Goal: Task Accomplishment & Management: Manage account settings

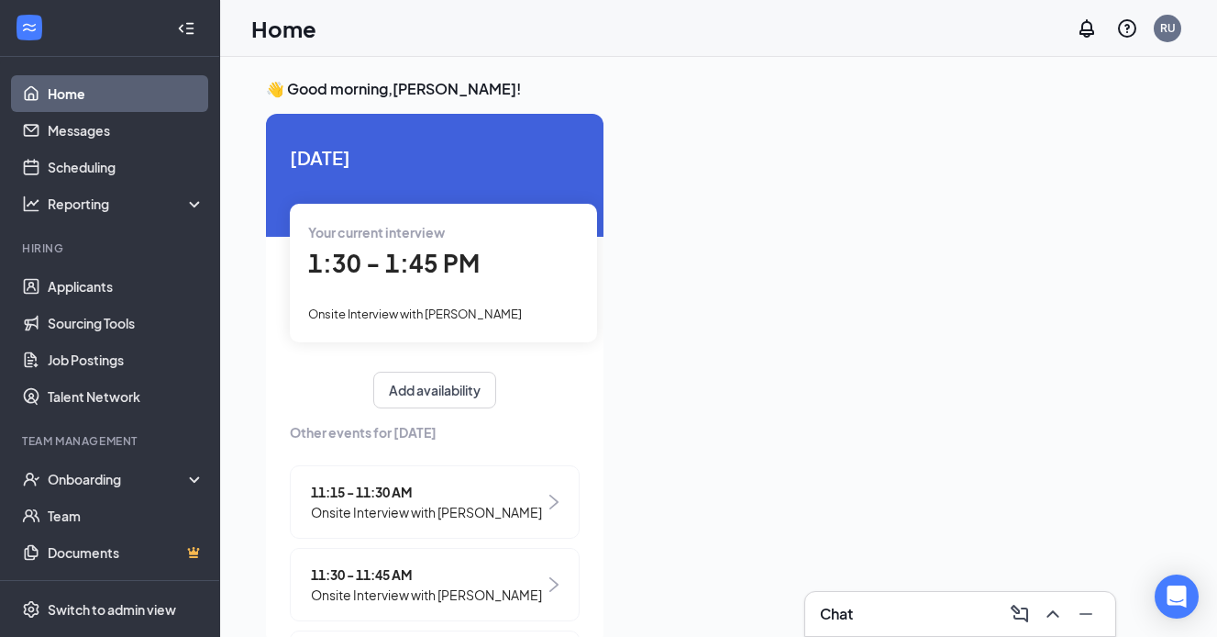
click at [349, 263] on span "1:30 - 1:45 PM" at bounding box center [394, 263] width 172 height 30
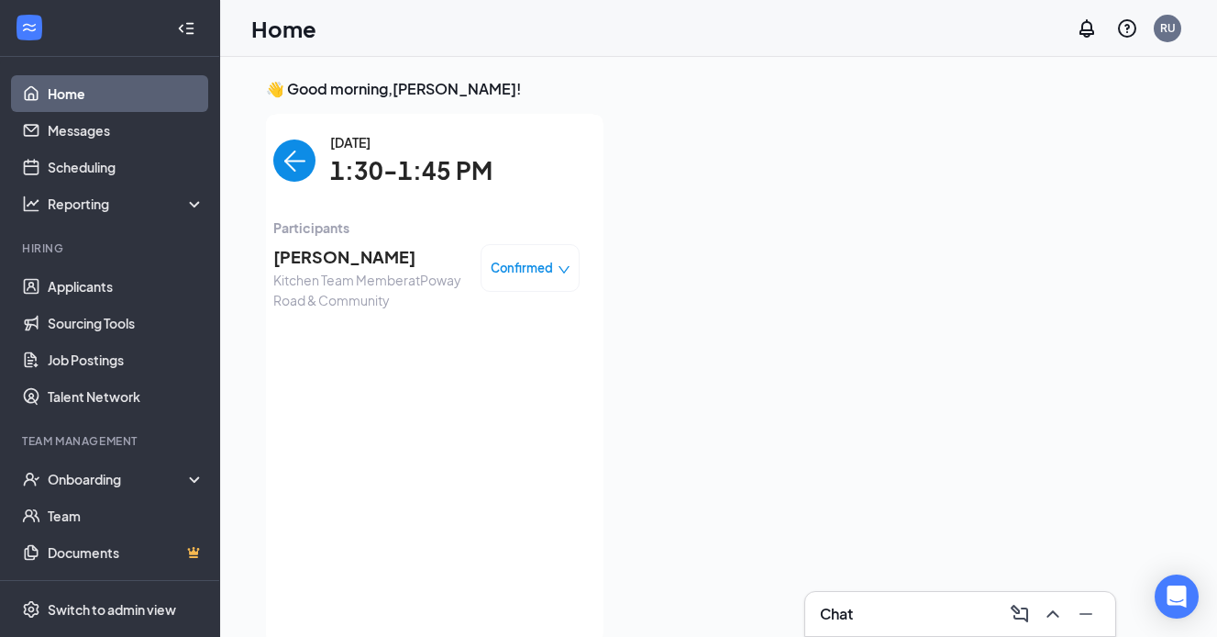
click at [126, 263] on span "1:30 - 1:45 PM" at bounding box center [40, 263] width 172 height 30
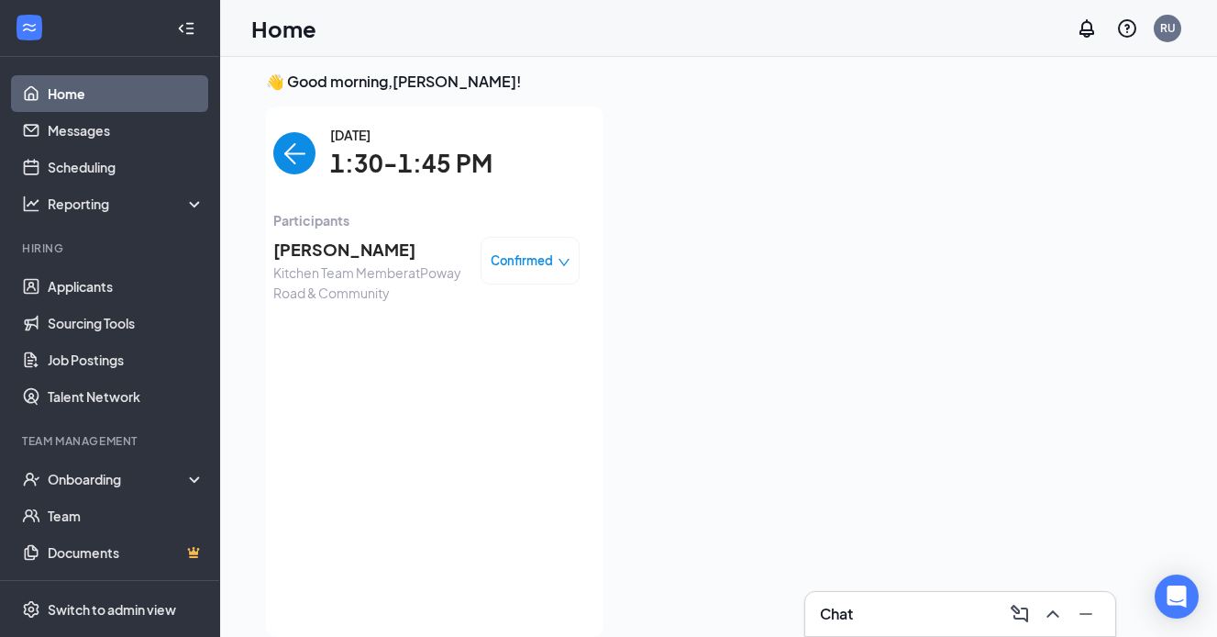
click at [342, 251] on span "[PERSON_NAME]" at bounding box center [369, 250] width 193 height 26
click at [342, 251] on body "Home Messages Scheduling Reporting Hiring Applicants Sourcing Tools Job Posting…" at bounding box center [608, 311] width 1217 height 637
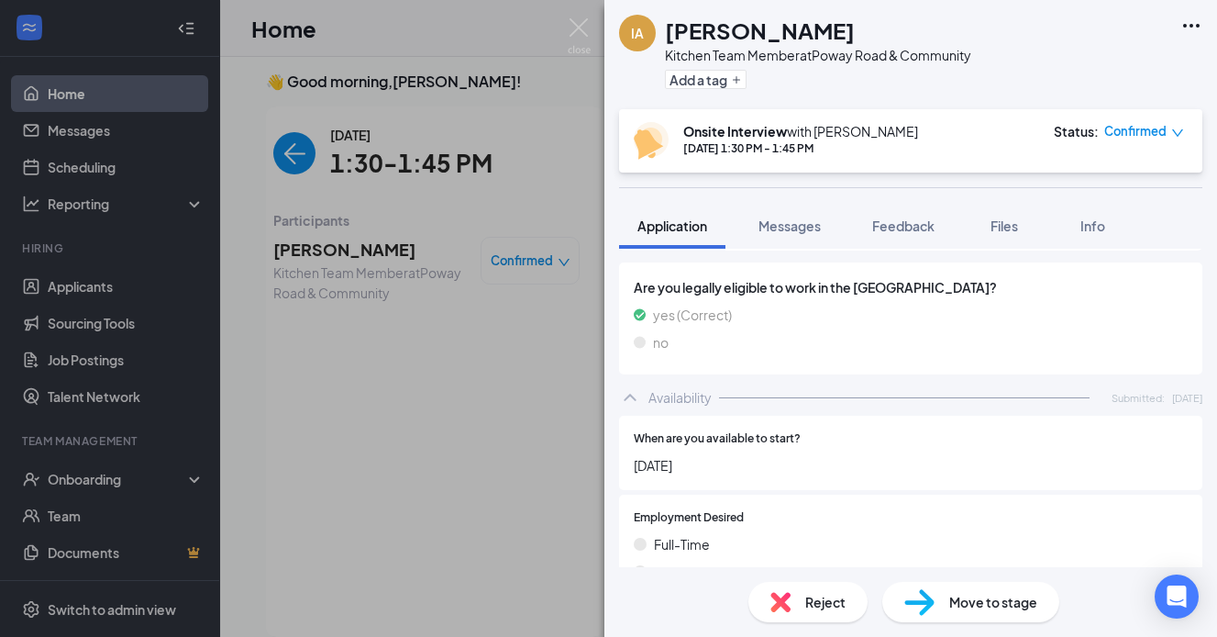
scroll to position [1180, 0]
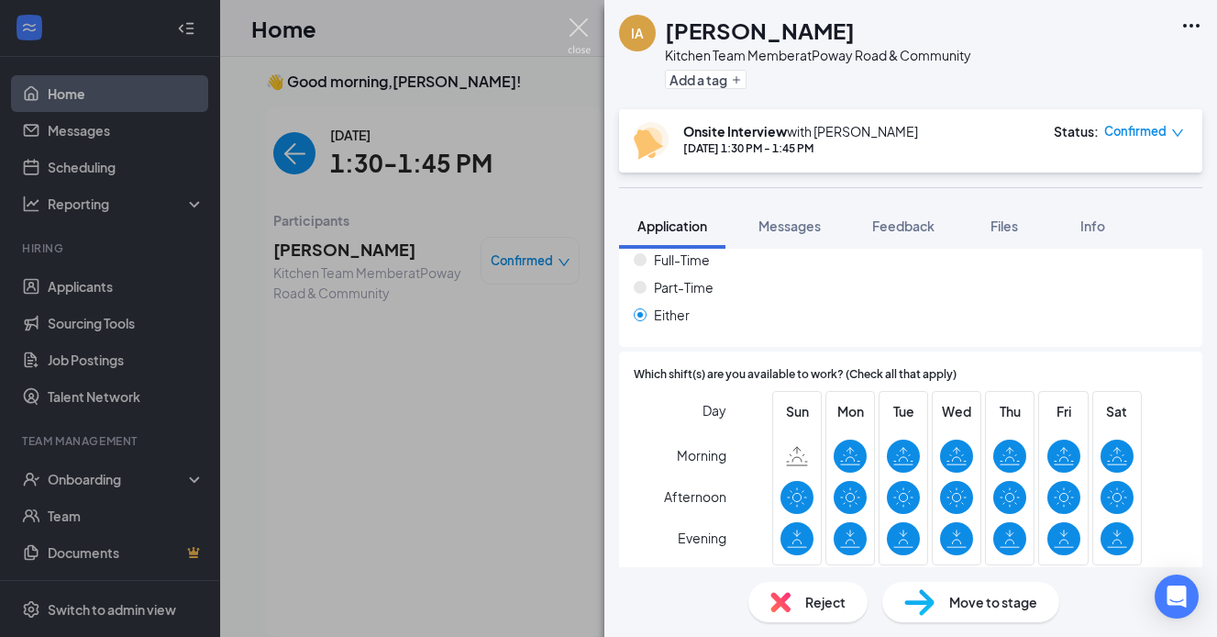
click at [573, 24] on img at bounding box center [579, 36] width 23 height 36
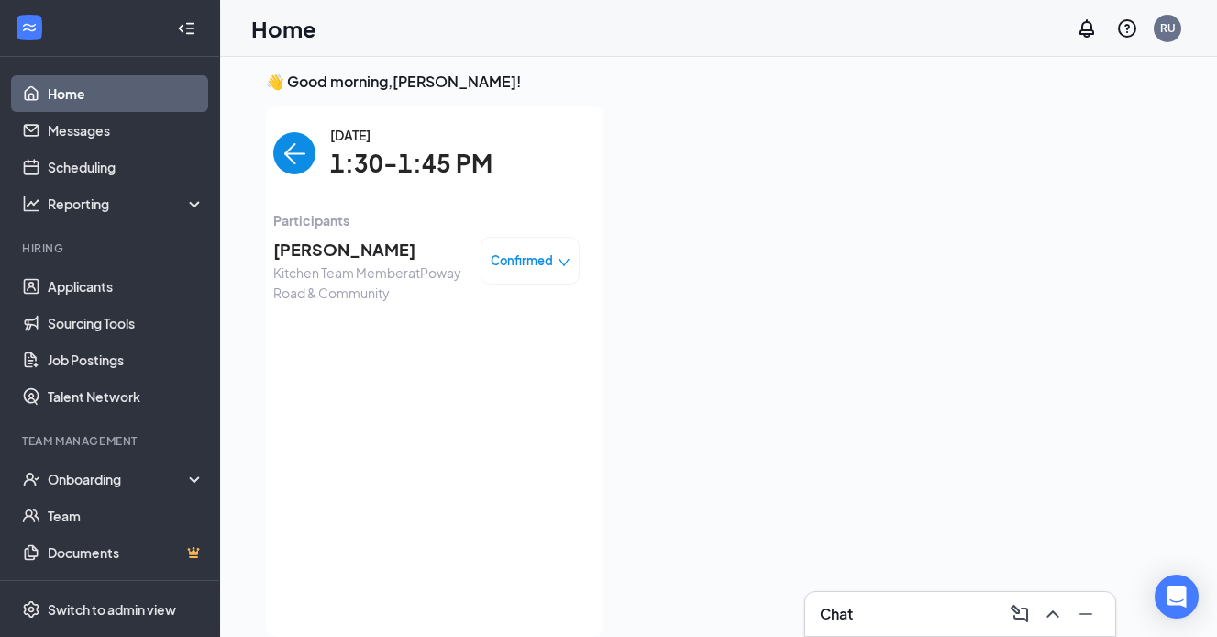
click at [331, 252] on span "[PERSON_NAME]" at bounding box center [369, 250] width 193 height 26
click at [331, 252] on div "IA [PERSON_NAME] Kitchen Team Member at [GEOGRAPHIC_DATA] & Community Add a tag…" at bounding box center [608, 318] width 1217 height 637
click at [316, 248] on span "[PERSON_NAME]" at bounding box center [369, 250] width 193 height 26
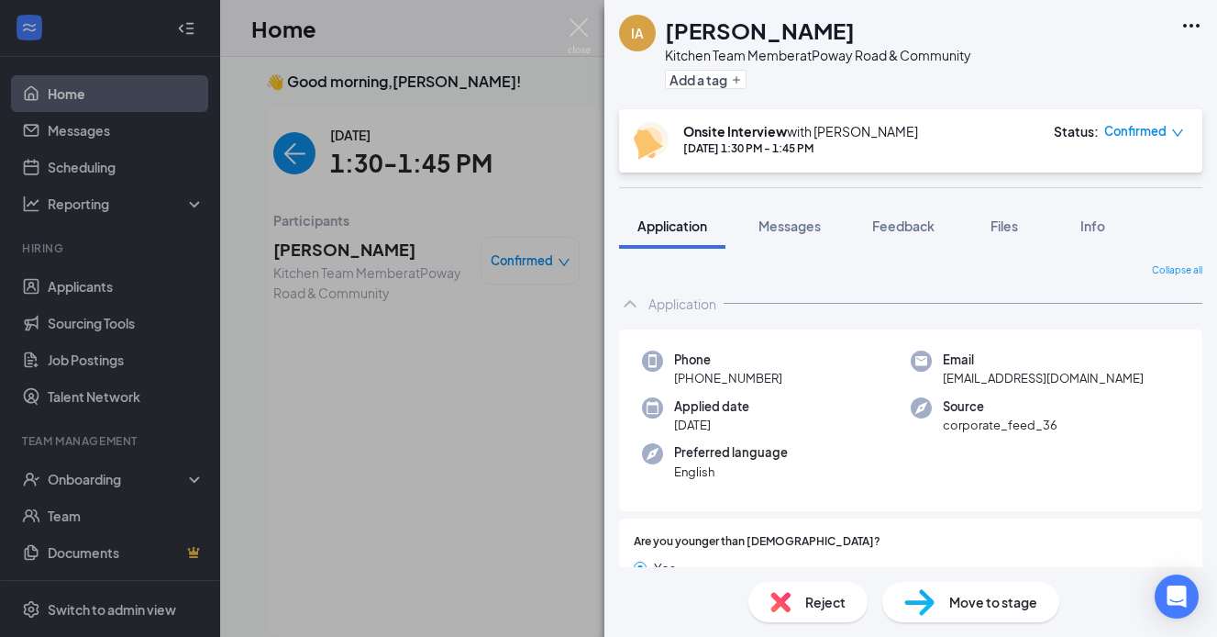
click at [714, 34] on h1 "[PERSON_NAME]" at bounding box center [760, 30] width 190 height 31
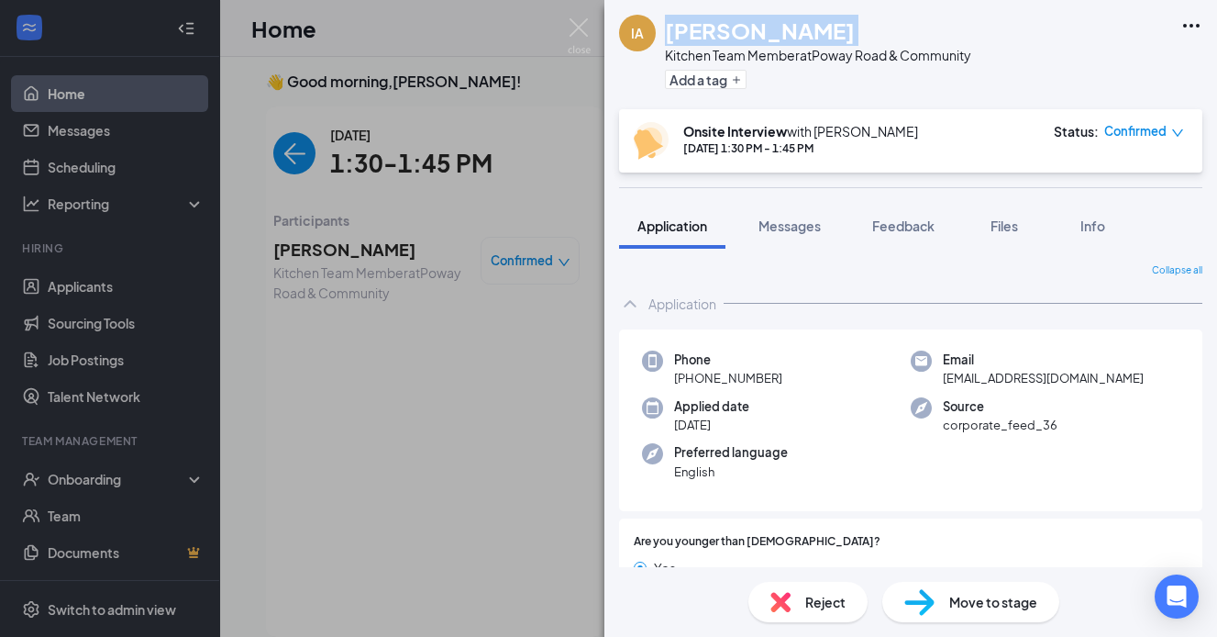
click at [789, 600] on img at bounding box center [780, 602] width 20 height 20
checkbox input "true"
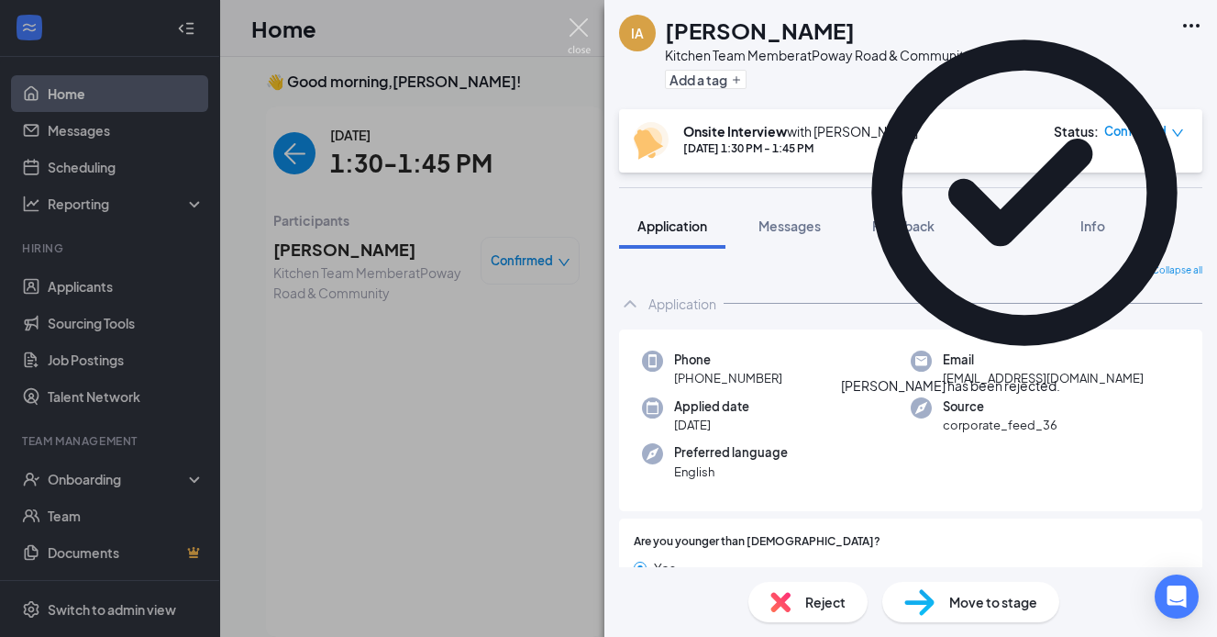
click at [581, 32] on img at bounding box center [579, 36] width 23 height 36
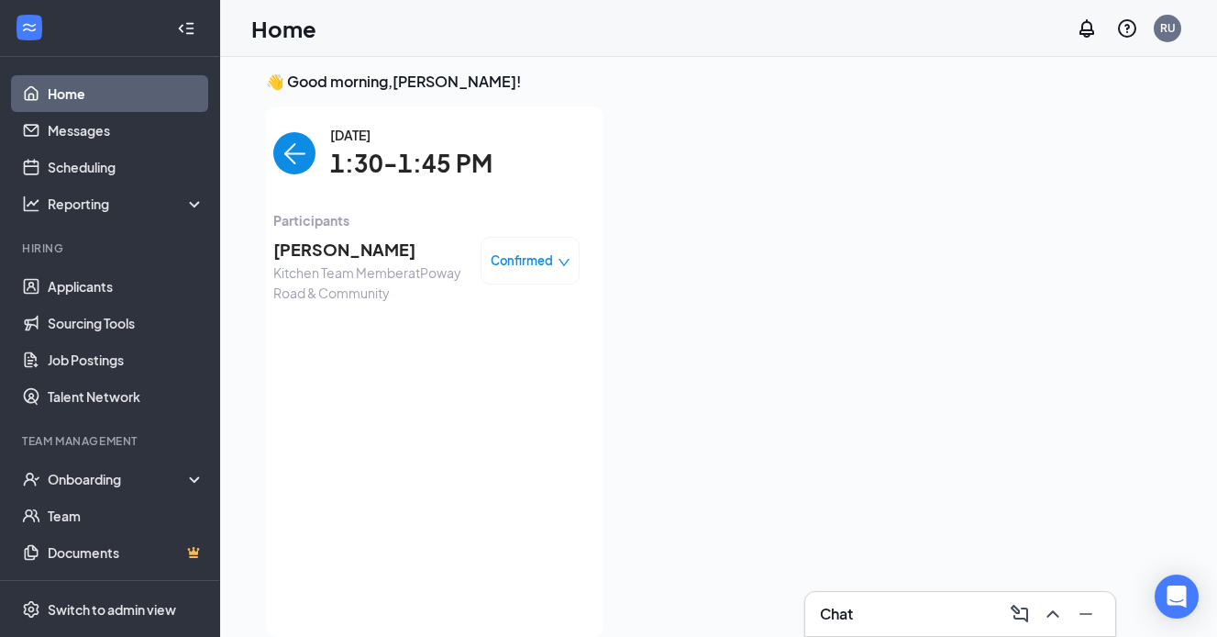
click at [508, 351] on div "[DATE] 1:30-1:45 PM Participants [PERSON_NAME] Kitchen Team Member at [GEOGRAPH…" at bounding box center [426, 371] width 306 height 493
click at [305, 157] on img "back-button" at bounding box center [294, 153] width 42 height 42
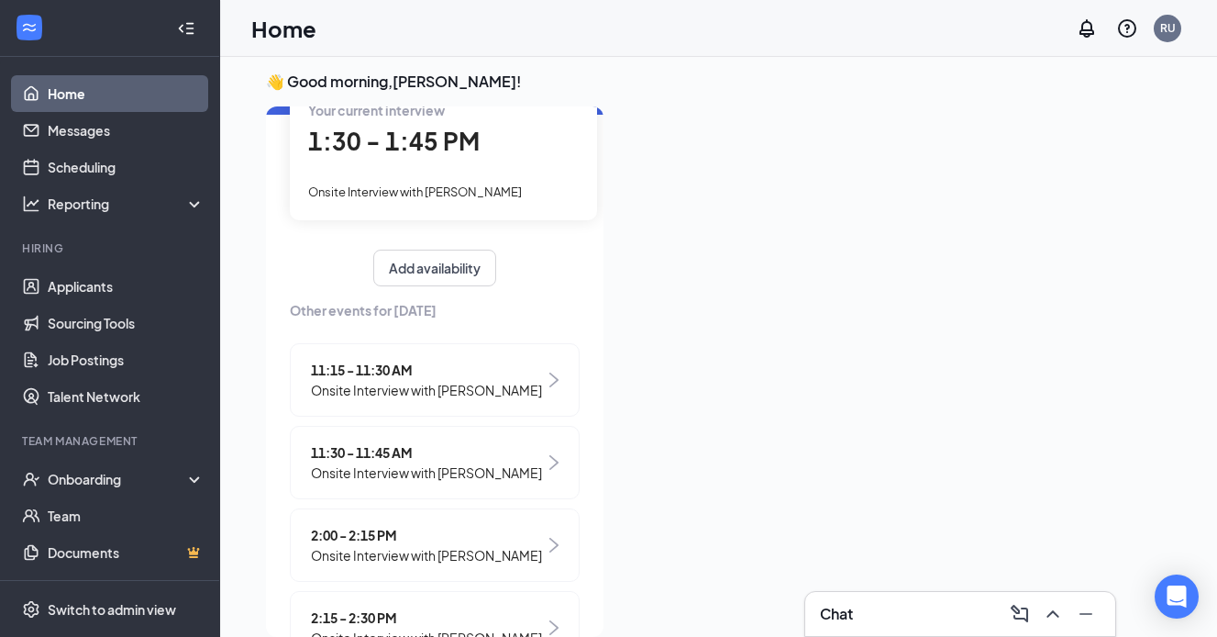
scroll to position [148, 0]
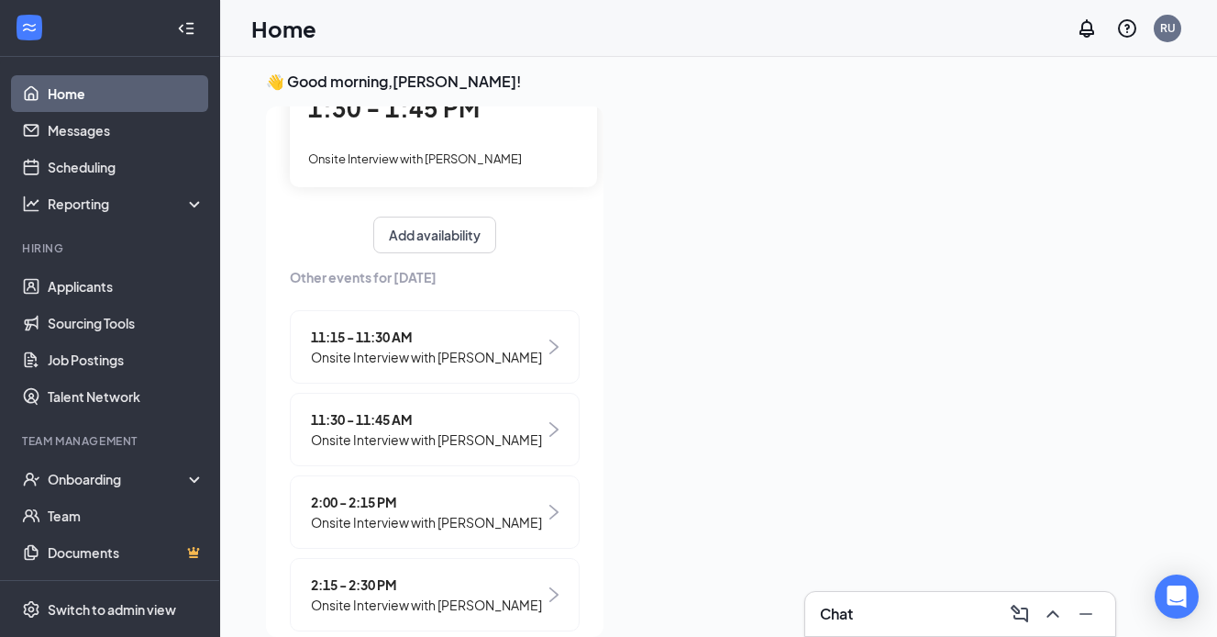
click at [408, 507] on span "2:00 - 2:15 PM" at bounding box center [426, 502] width 231 height 20
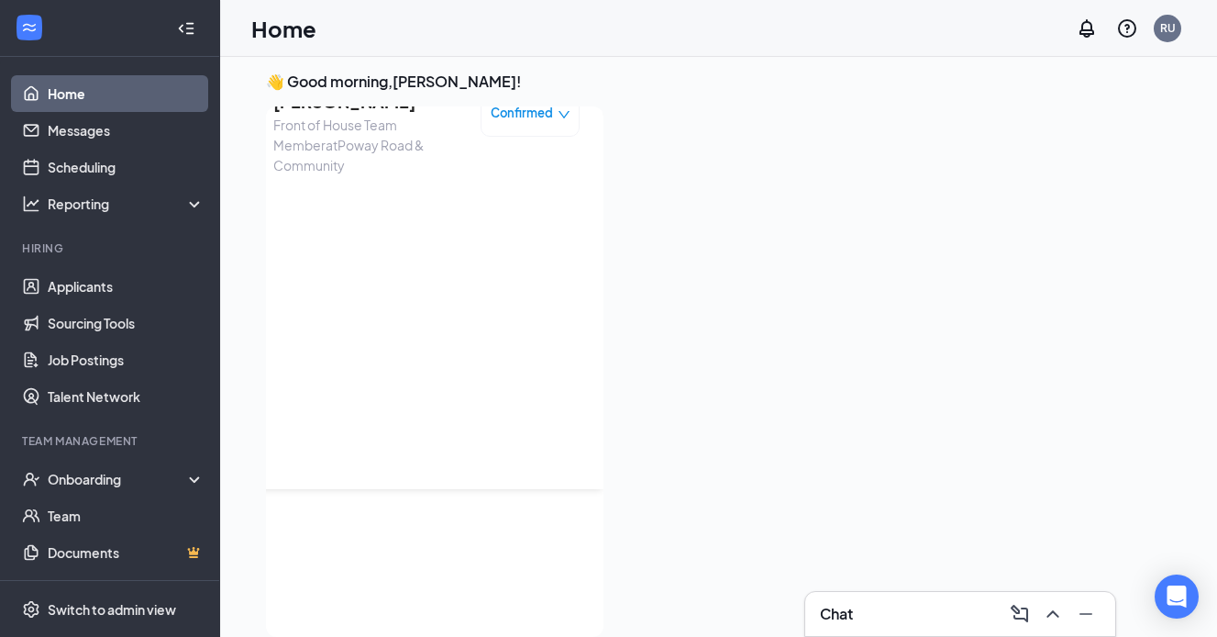
scroll to position [0, 0]
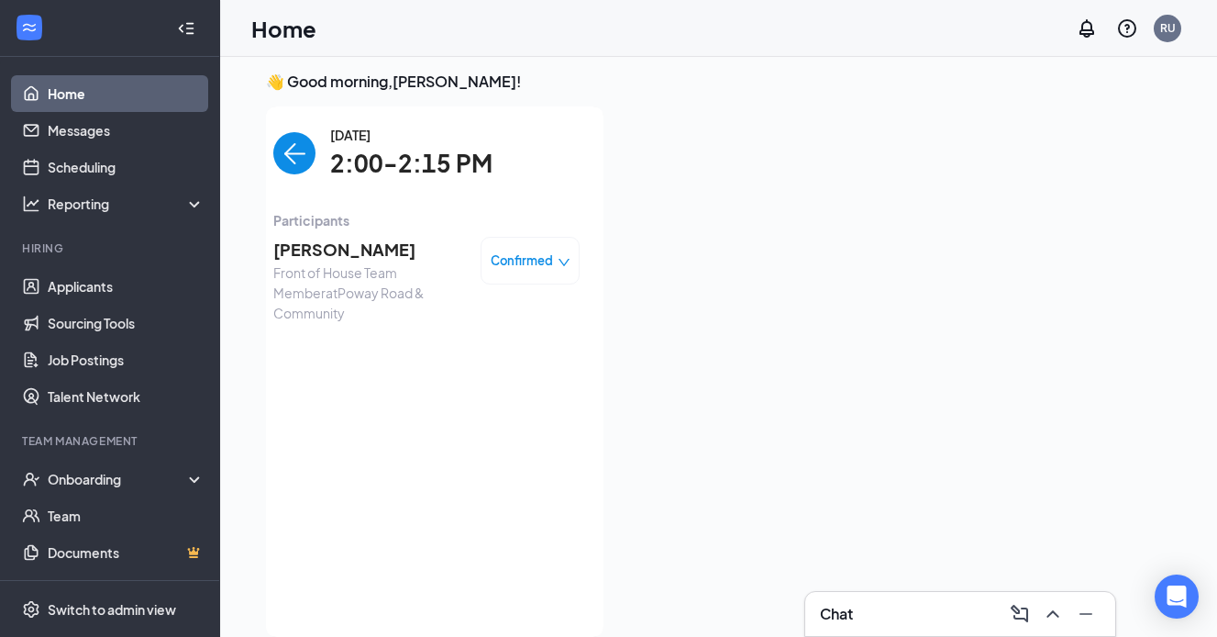
click at [360, 256] on span "[PERSON_NAME]" at bounding box center [369, 250] width 193 height 26
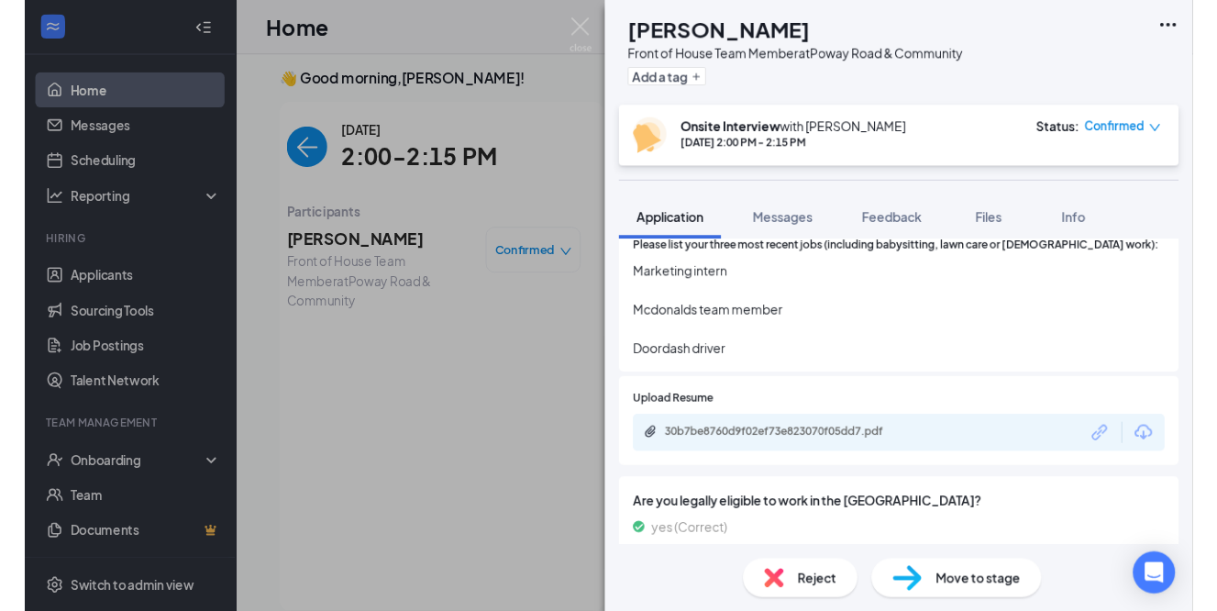
scroll to position [864, 0]
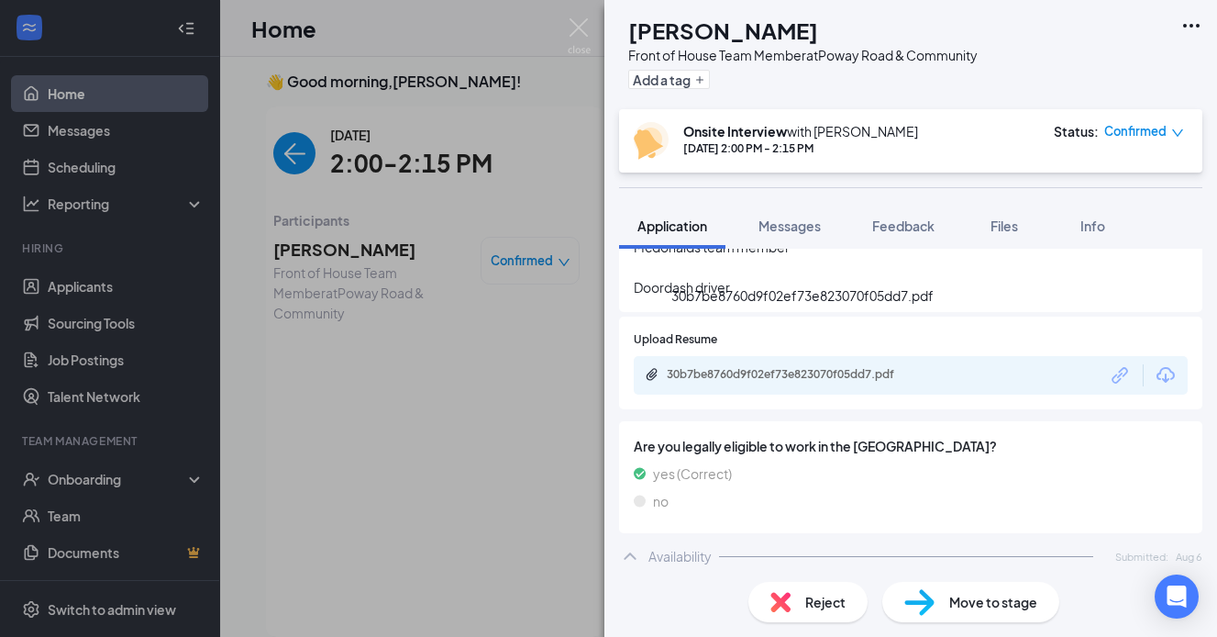
click at [878, 367] on div "30b7be8760d9f02ef73e823070f05dd7.pdf" at bounding box center [795, 374] width 257 height 15
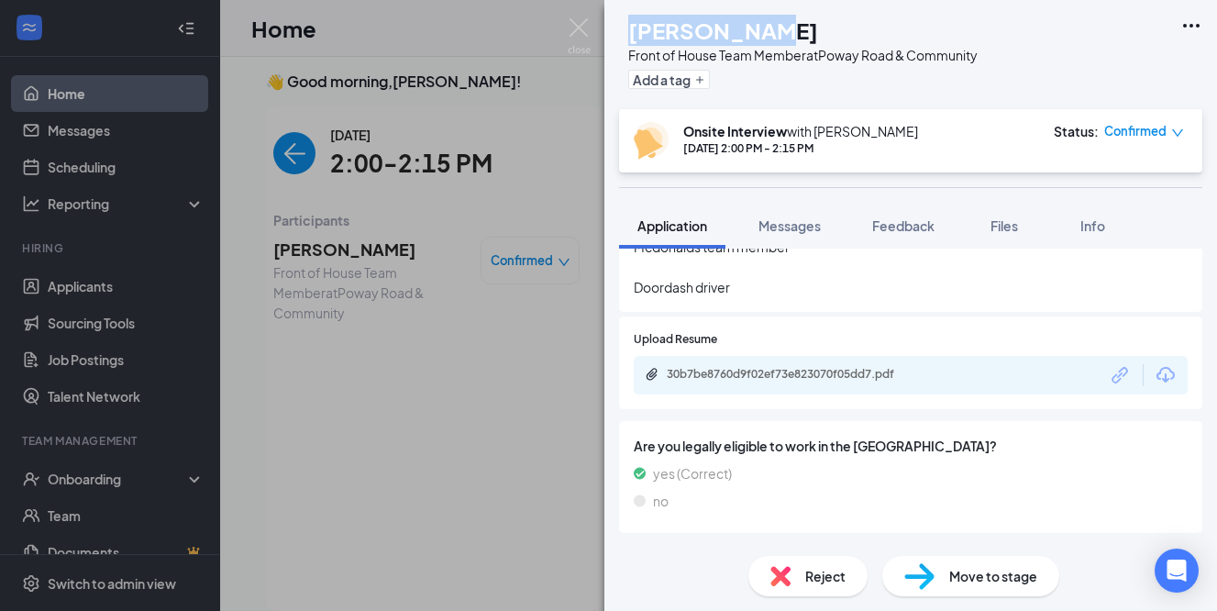
drag, startPoint x: 665, startPoint y: 26, endPoint x: 814, endPoint y: 28, distance: 148.6
click at [814, 28] on div "[PERSON_NAME]" at bounding box center [802, 30] width 349 height 31
copy h1 "[PERSON_NAME]"
click at [577, 28] on img at bounding box center [579, 36] width 23 height 36
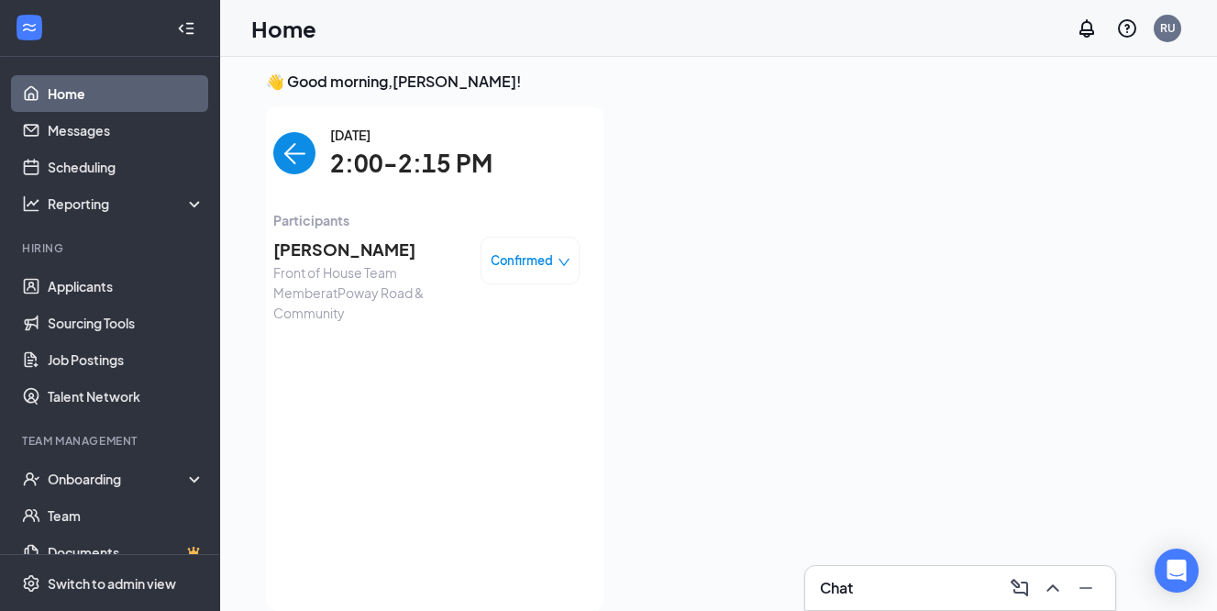
click at [300, 244] on span "[PERSON_NAME]" at bounding box center [369, 250] width 193 height 26
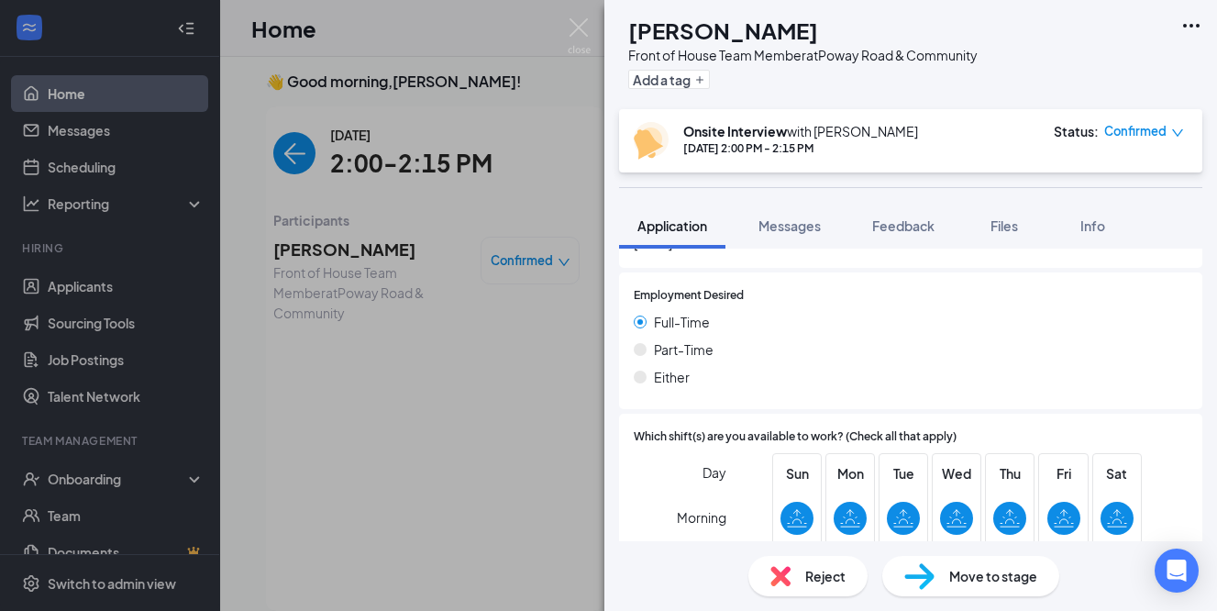
scroll to position [1230, 0]
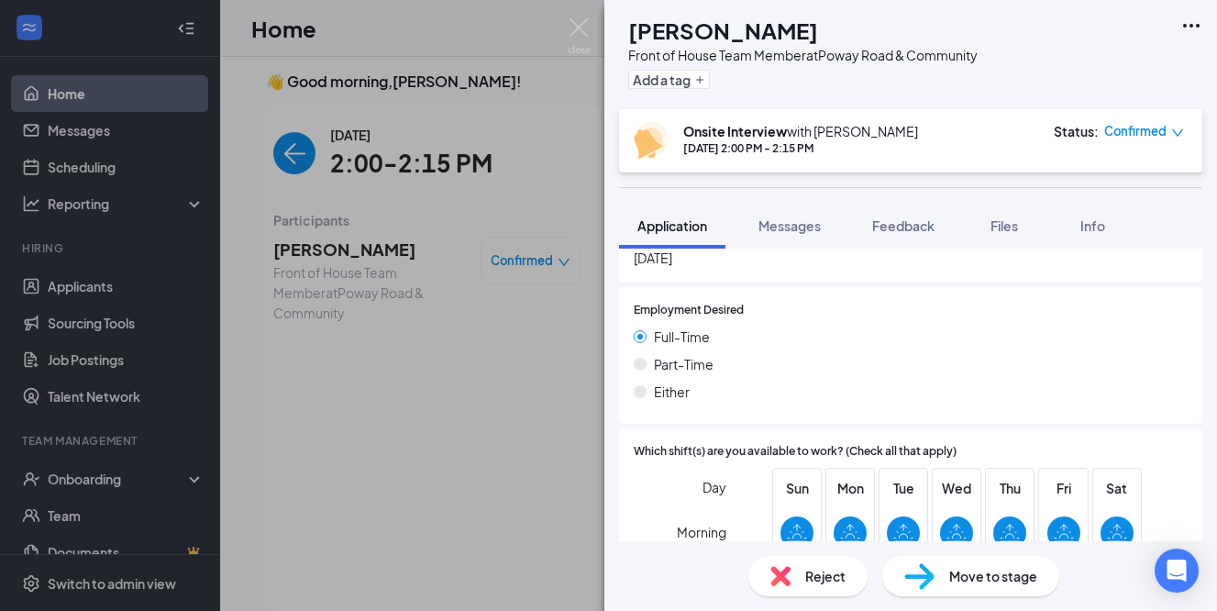
click at [476, 419] on div "MY [PERSON_NAME] Front of House Team Member at [GEOGRAPHIC_DATA] & Community Ad…" at bounding box center [608, 305] width 1217 height 611
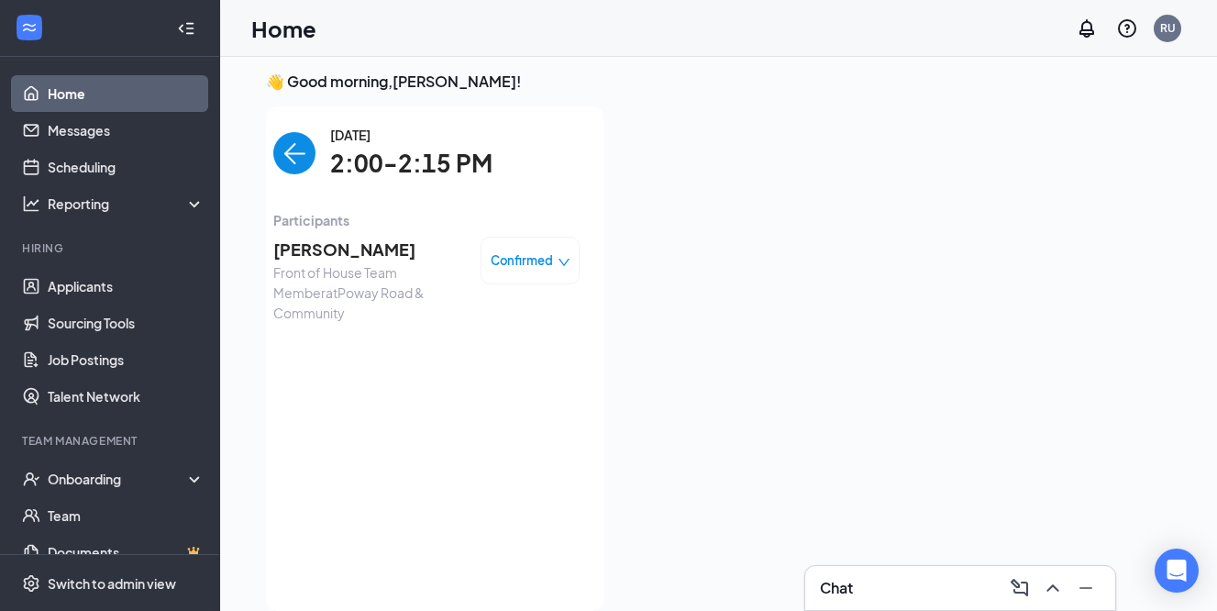
click at [315, 167] on img "back-button" at bounding box center [294, 153] width 42 height 42
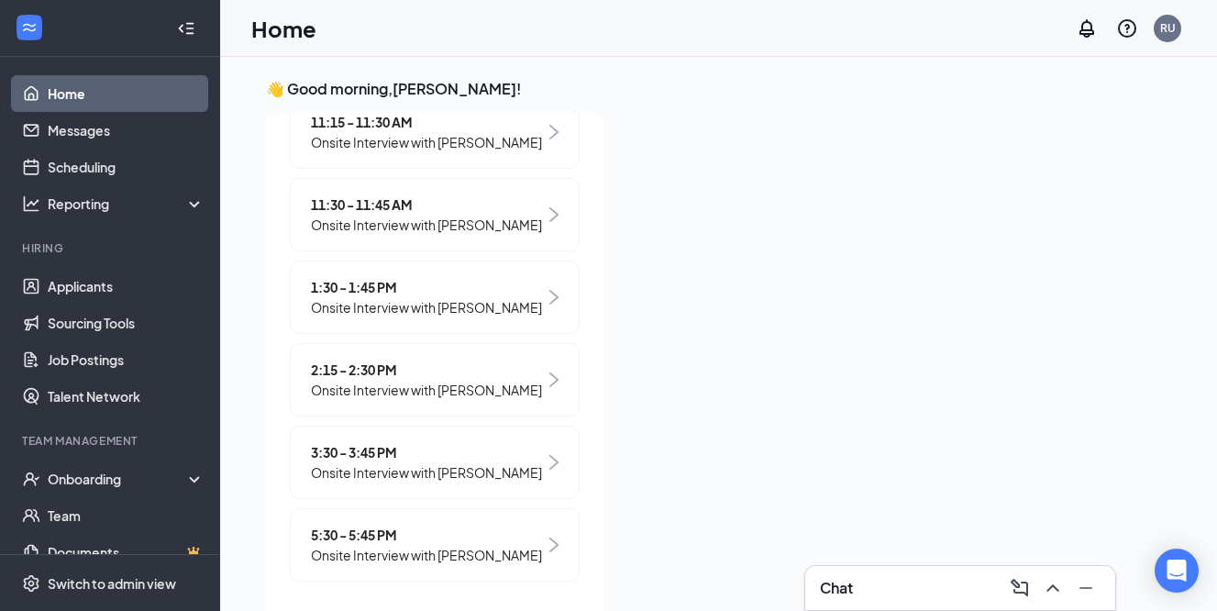
click at [867, 247] on div at bounding box center [894, 360] width 553 height 493
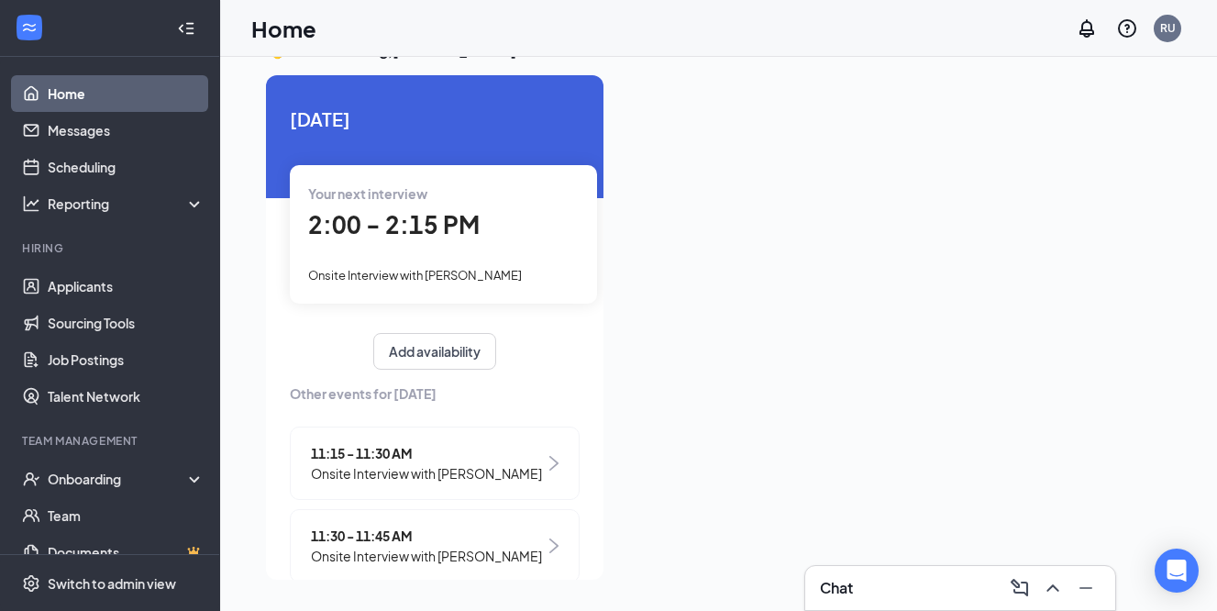
click at [778, 283] on div at bounding box center [894, 321] width 553 height 493
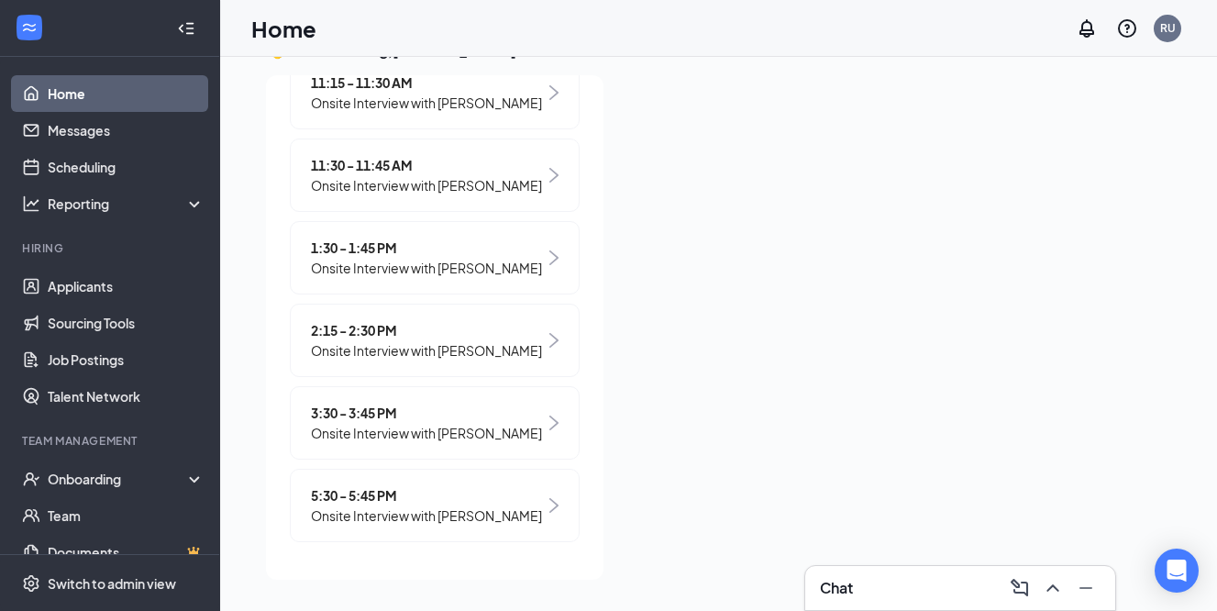
scroll to position [370, 0]
click at [710, 239] on div at bounding box center [894, 321] width 553 height 493
click at [552, 338] on img at bounding box center [553, 341] width 9 height 15
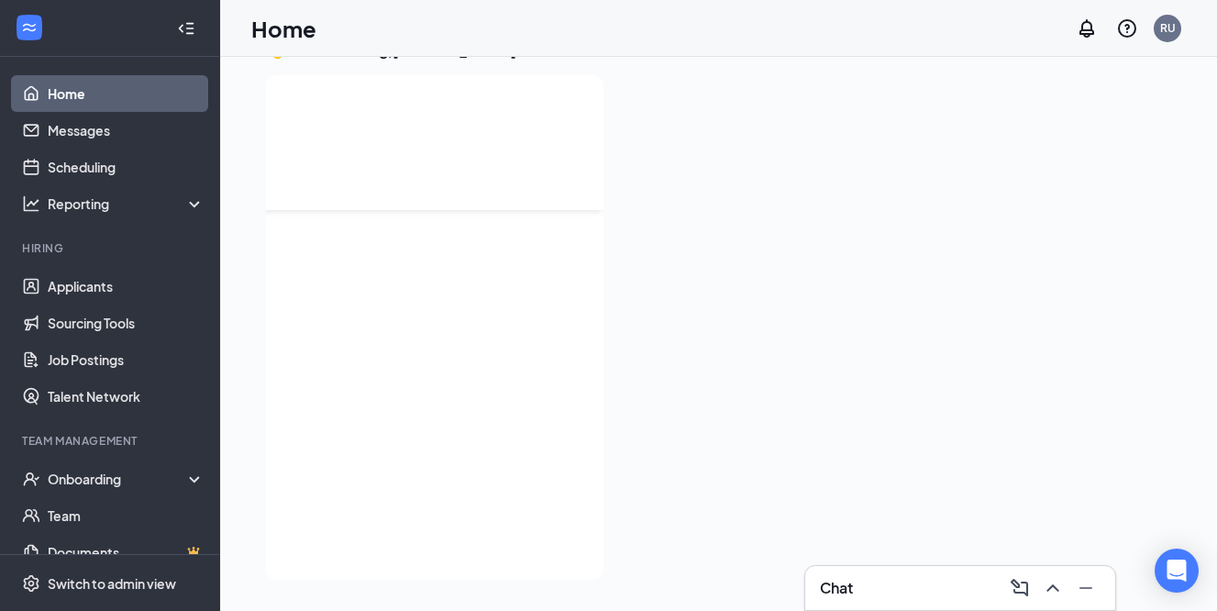
scroll to position [0, 0]
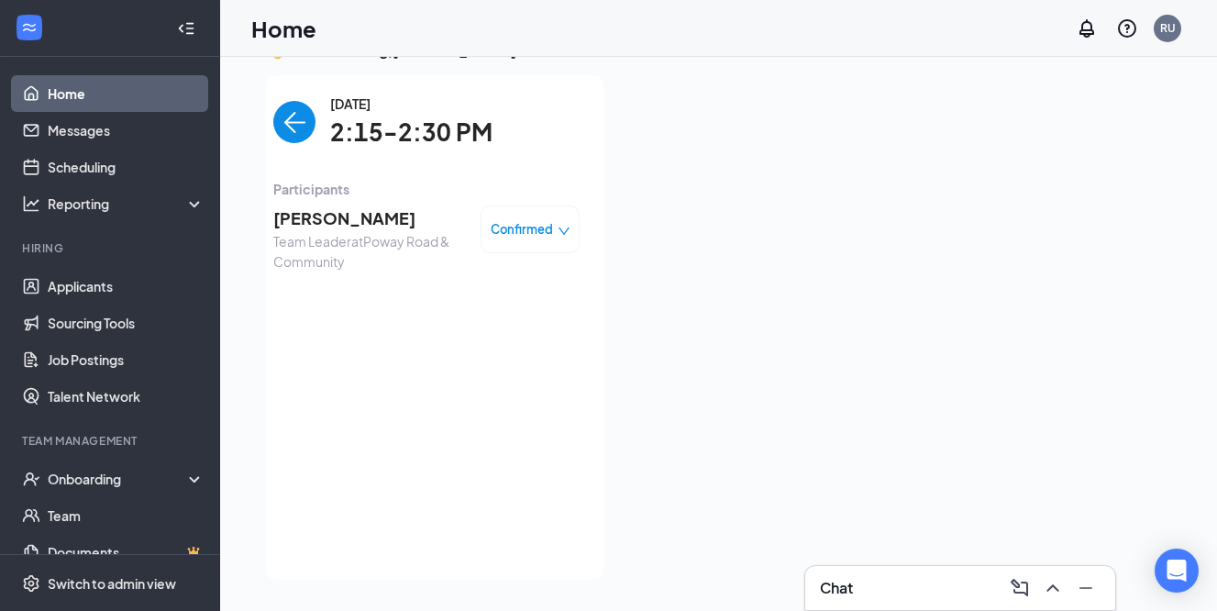
click at [378, 211] on span "[PERSON_NAME]" at bounding box center [369, 218] width 193 height 26
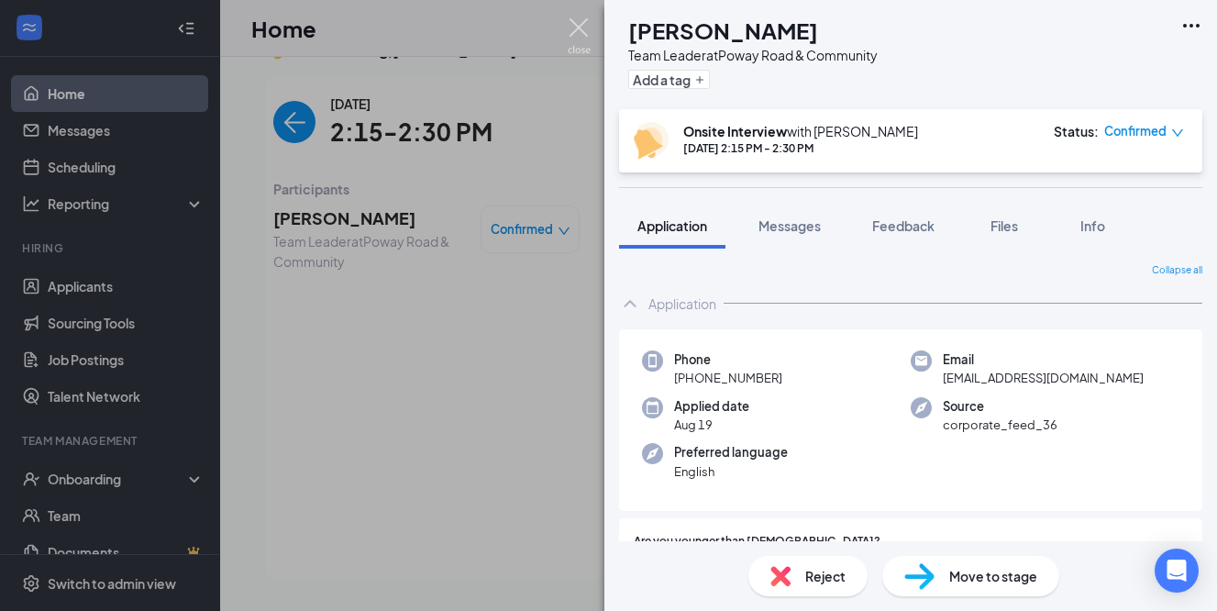
click at [577, 23] on img at bounding box center [579, 36] width 23 height 36
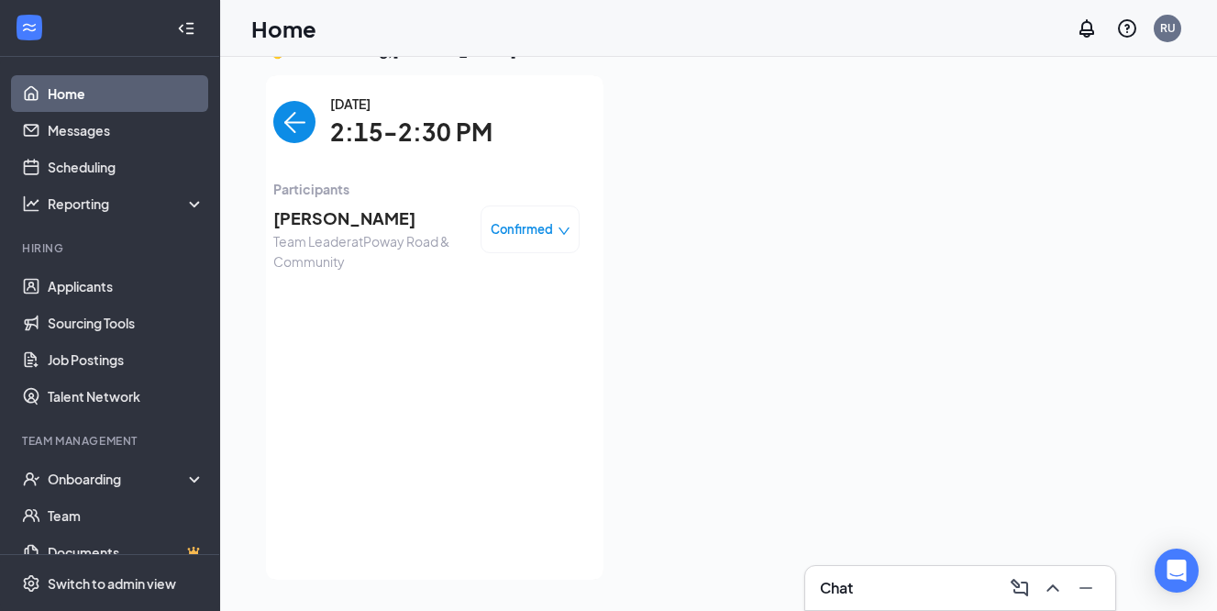
click at [525, 401] on div "[DATE] 2:15-2:30 PM Participants Hamza QADIRI Team Leader at [GEOGRAPHIC_DATA] …" at bounding box center [426, 328] width 306 height 468
click at [329, 221] on span "[PERSON_NAME]" at bounding box center [369, 218] width 193 height 26
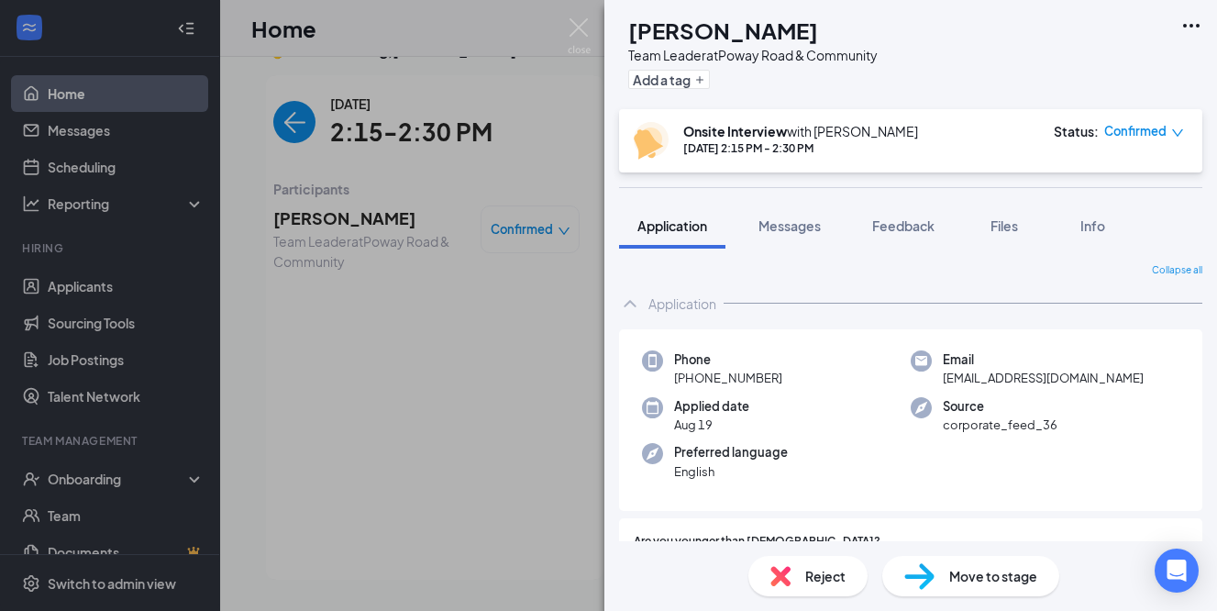
click at [464, 349] on div "HQ [PERSON_NAME] Team Leader at [GEOGRAPHIC_DATA] & Community Add a tag Onsite …" at bounding box center [608, 305] width 1217 height 611
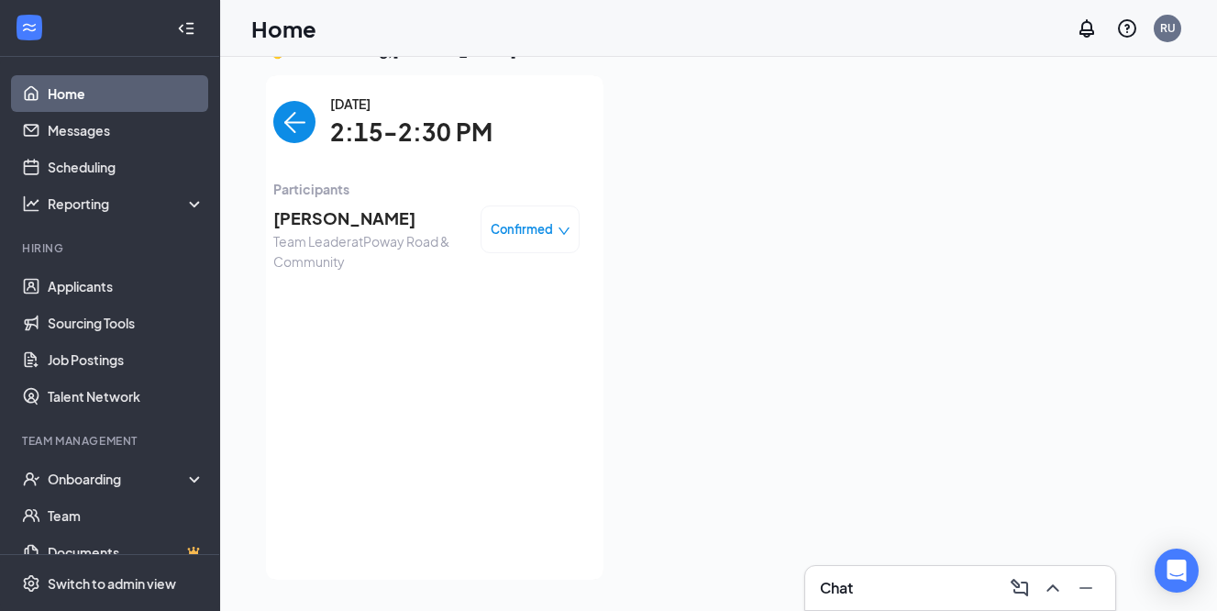
click at [314, 128] on img "back-button" at bounding box center [294, 122] width 42 height 42
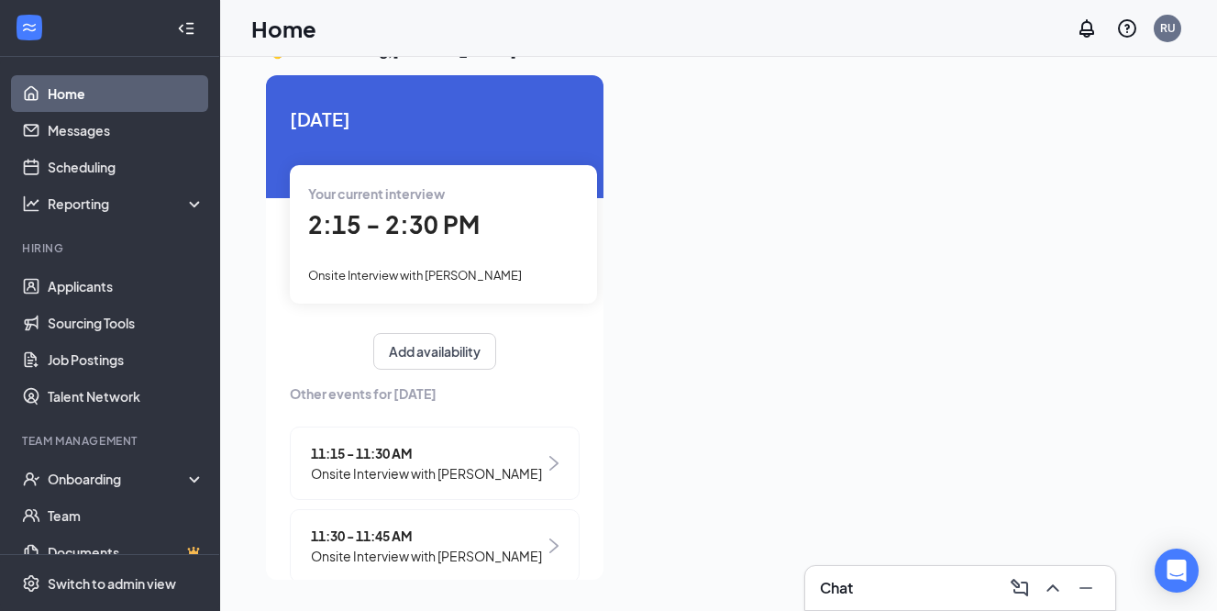
click at [365, 218] on span "2:15 - 2:30 PM" at bounding box center [394, 224] width 172 height 30
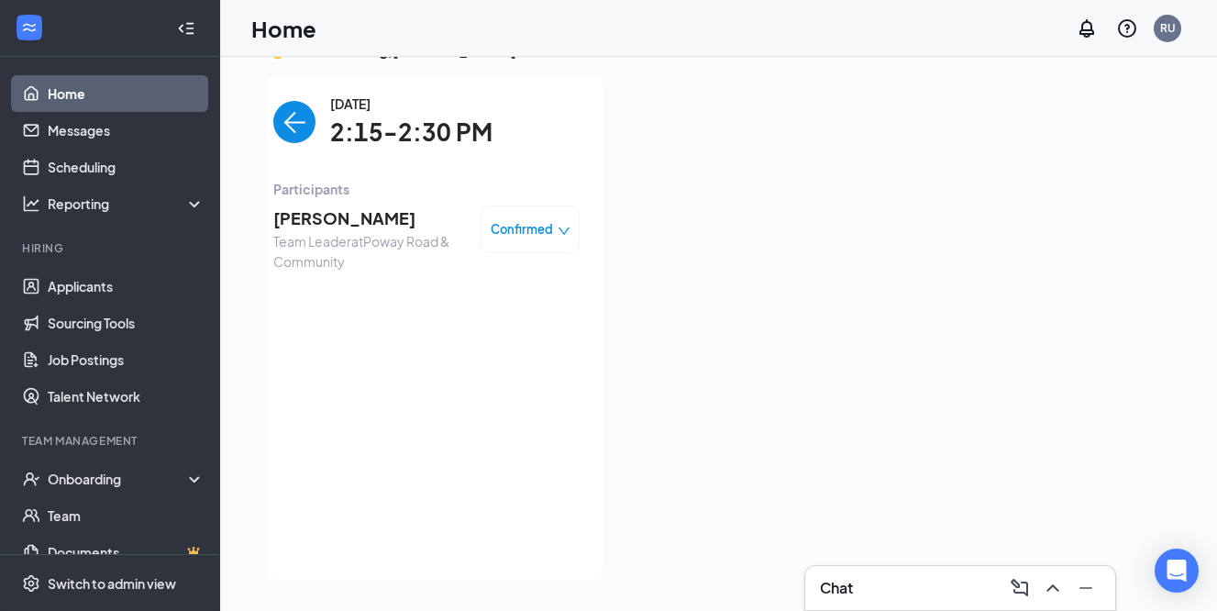
click at [313, 212] on span "[PERSON_NAME]" at bounding box center [369, 218] width 193 height 26
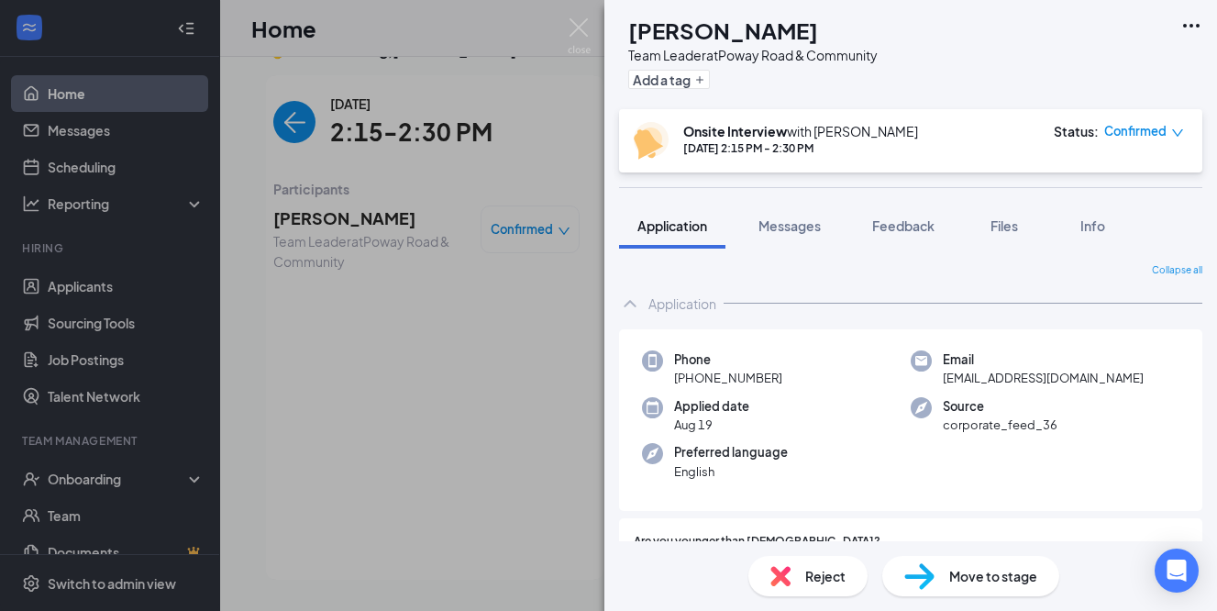
scroll to position [30, 0]
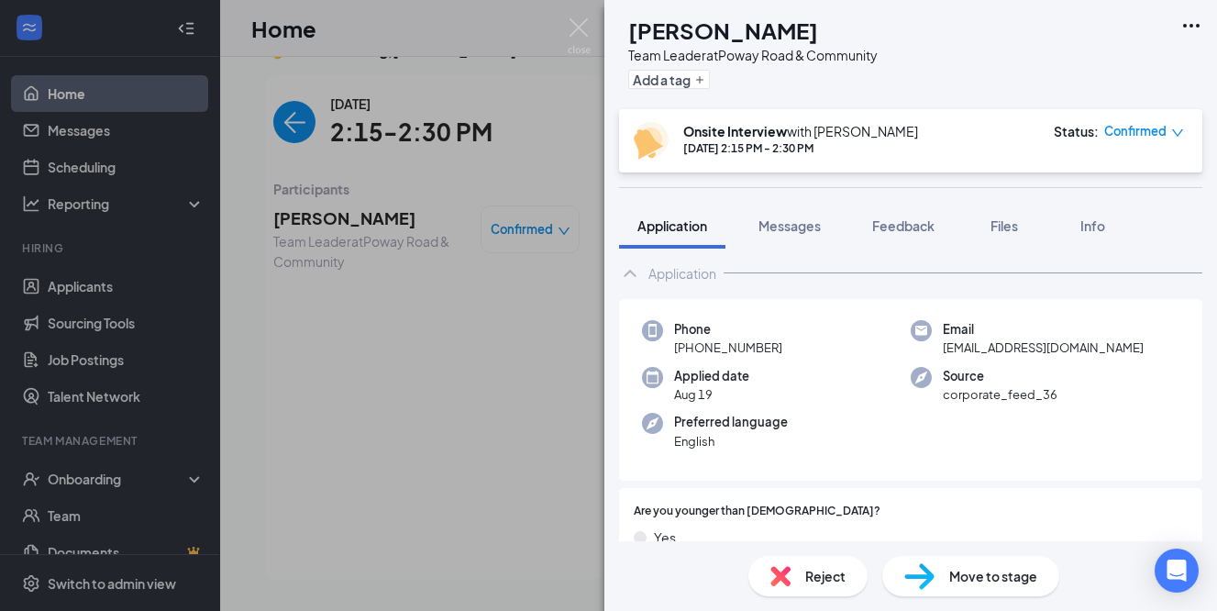
click at [492, 431] on div "HQ [PERSON_NAME] Team Leader at [GEOGRAPHIC_DATA] & Community Add a tag Onsite …" at bounding box center [608, 305] width 1217 height 611
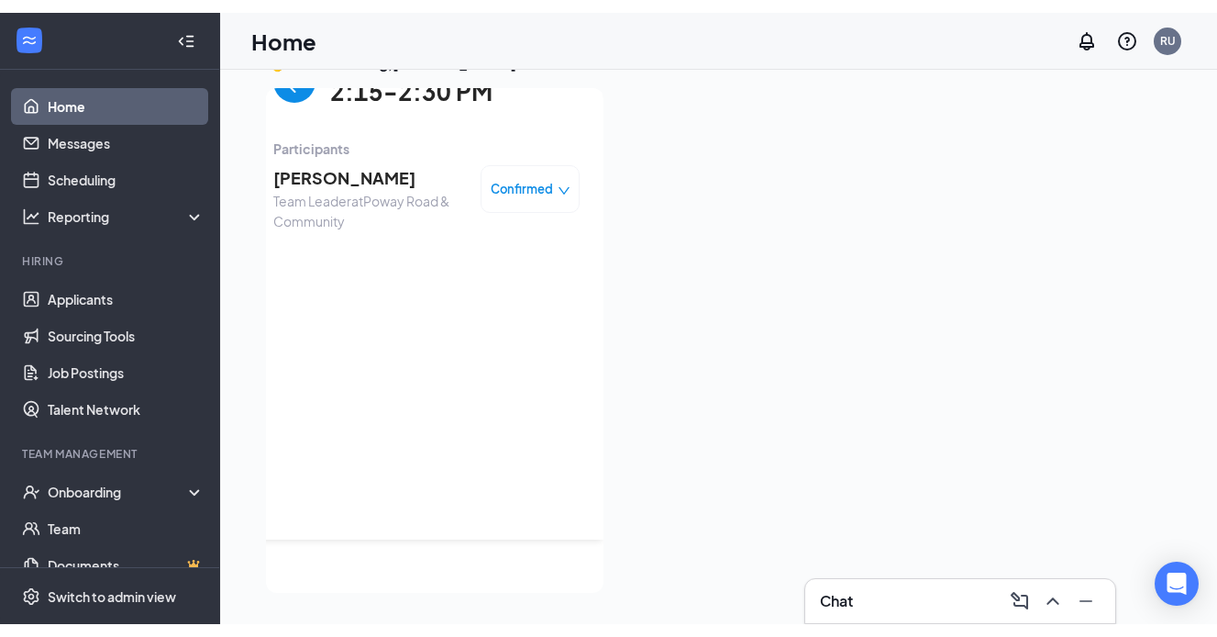
scroll to position [54, 0]
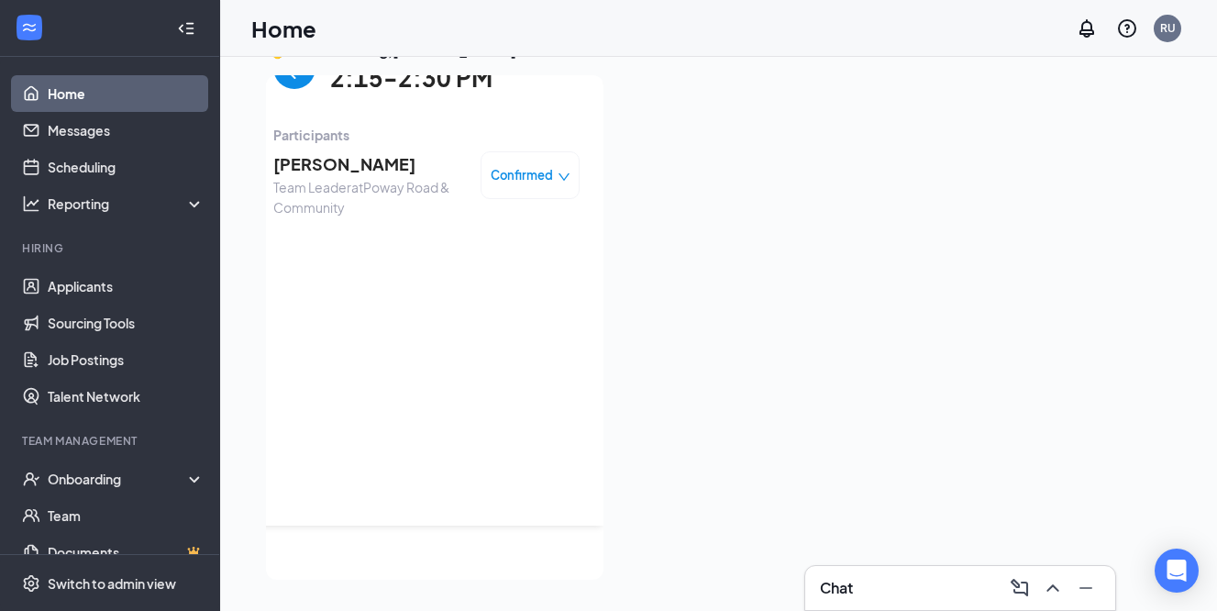
click at [383, 168] on span "[PERSON_NAME]" at bounding box center [369, 164] width 193 height 26
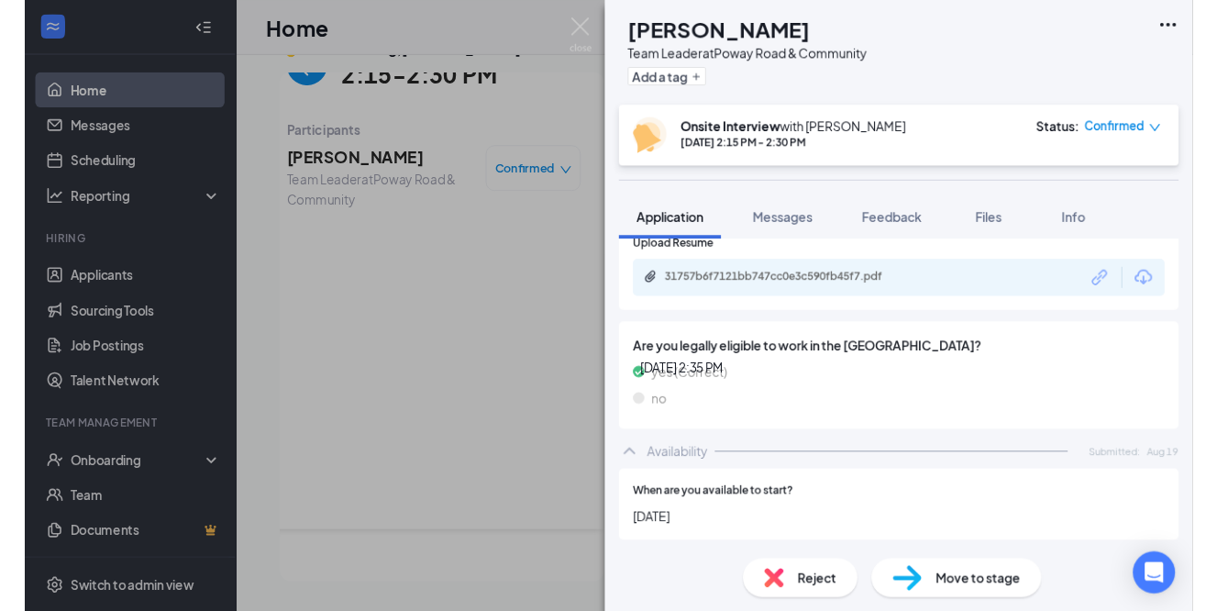
scroll to position [792, 0]
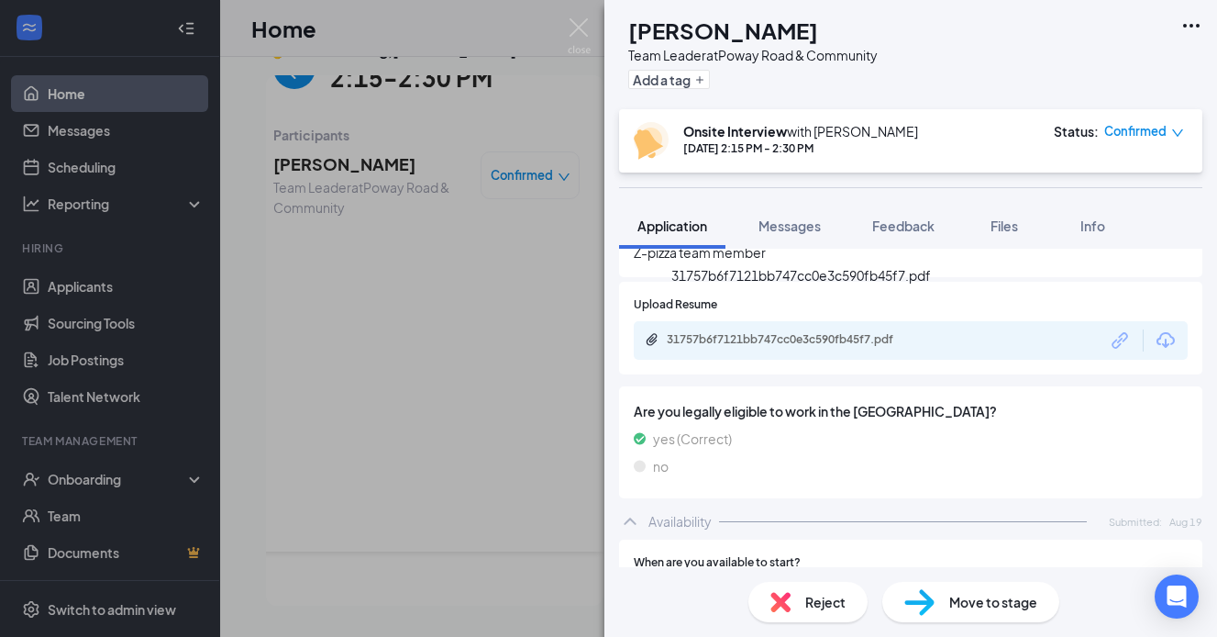
click at [753, 332] on div "31757b6f7121bb747cc0e3c590fb45f7.pdf" at bounding box center [795, 339] width 257 height 15
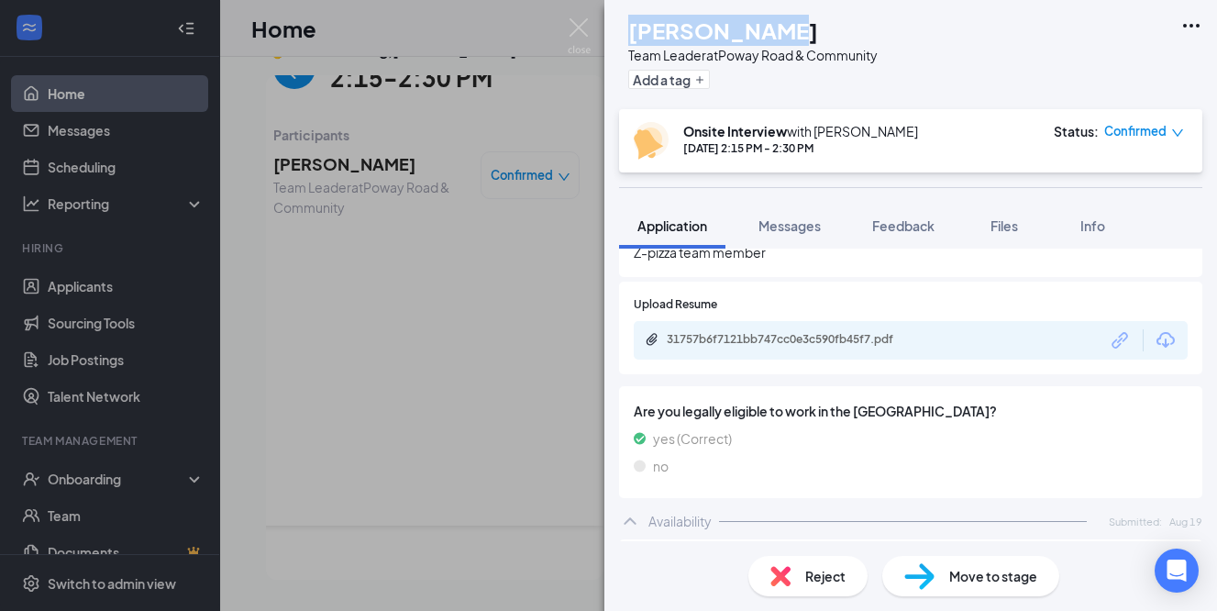
drag, startPoint x: 667, startPoint y: 29, endPoint x: 840, endPoint y: 29, distance: 173.4
click at [840, 29] on div "[PERSON_NAME]" at bounding box center [752, 30] width 249 height 31
copy h1 "[PERSON_NAME]"
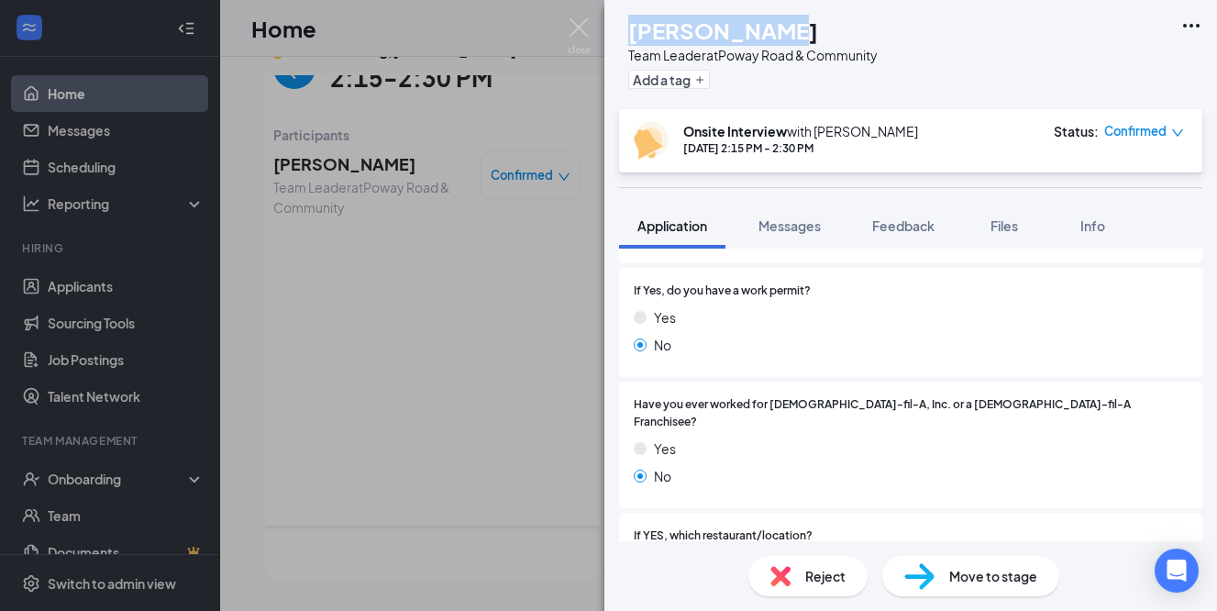
scroll to position [264, 0]
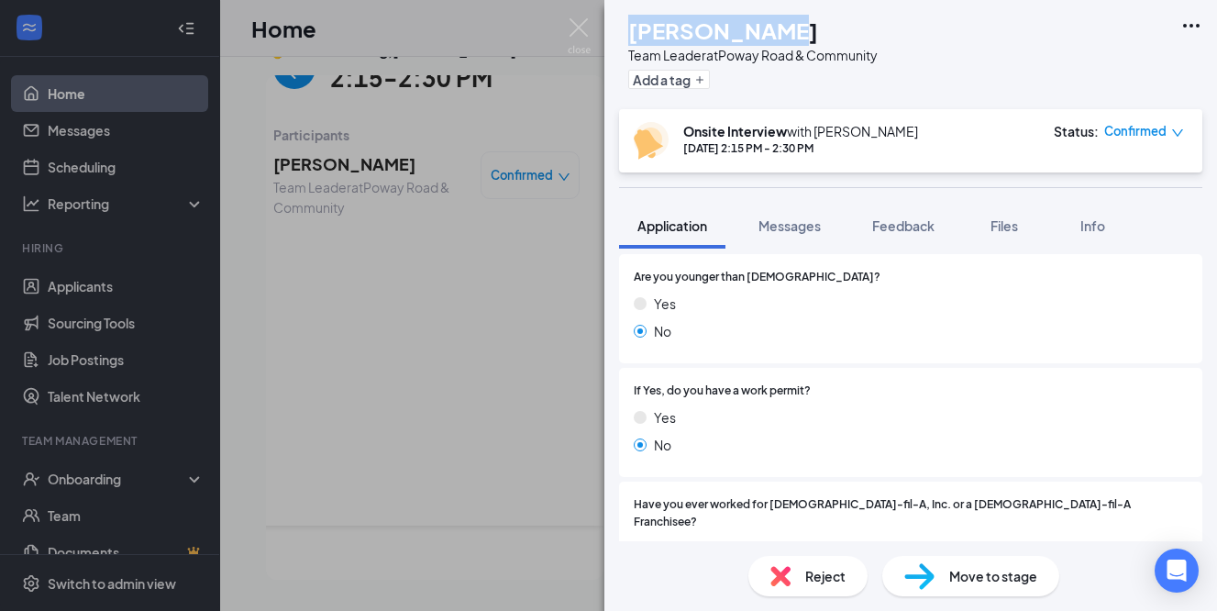
click at [411, 347] on div "HQ [PERSON_NAME] Team Leader at [GEOGRAPHIC_DATA] & Community Add a tag Onsite …" at bounding box center [608, 305] width 1217 height 611
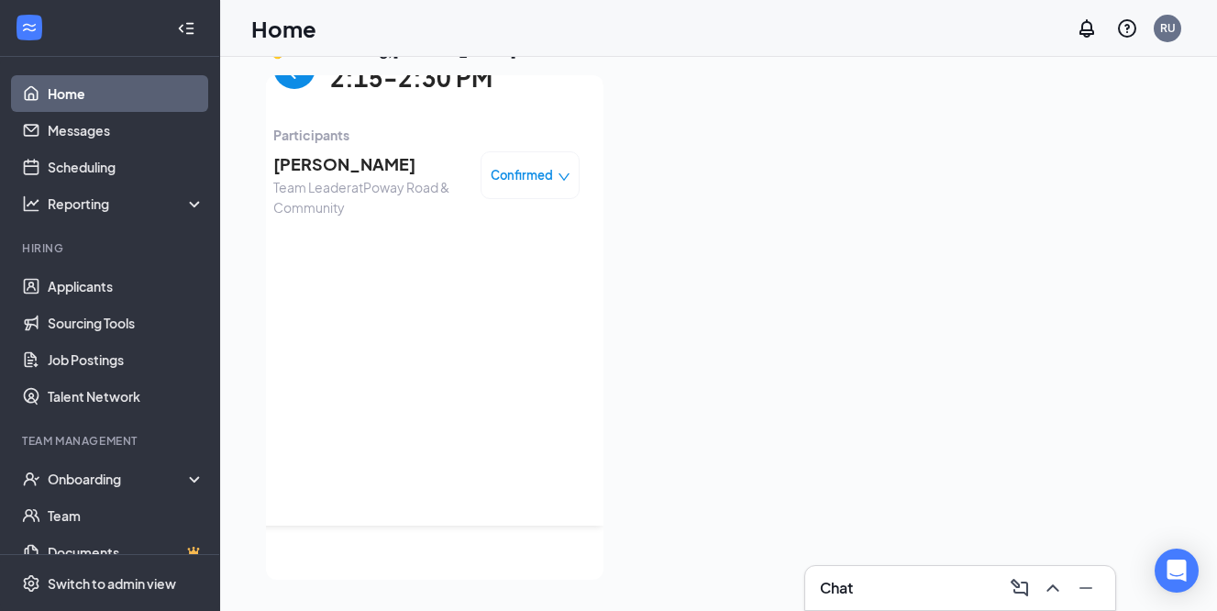
click at [339, 165] on span "[PERSON_NAME]" at bounding box center [369, 164] width 193 height 26
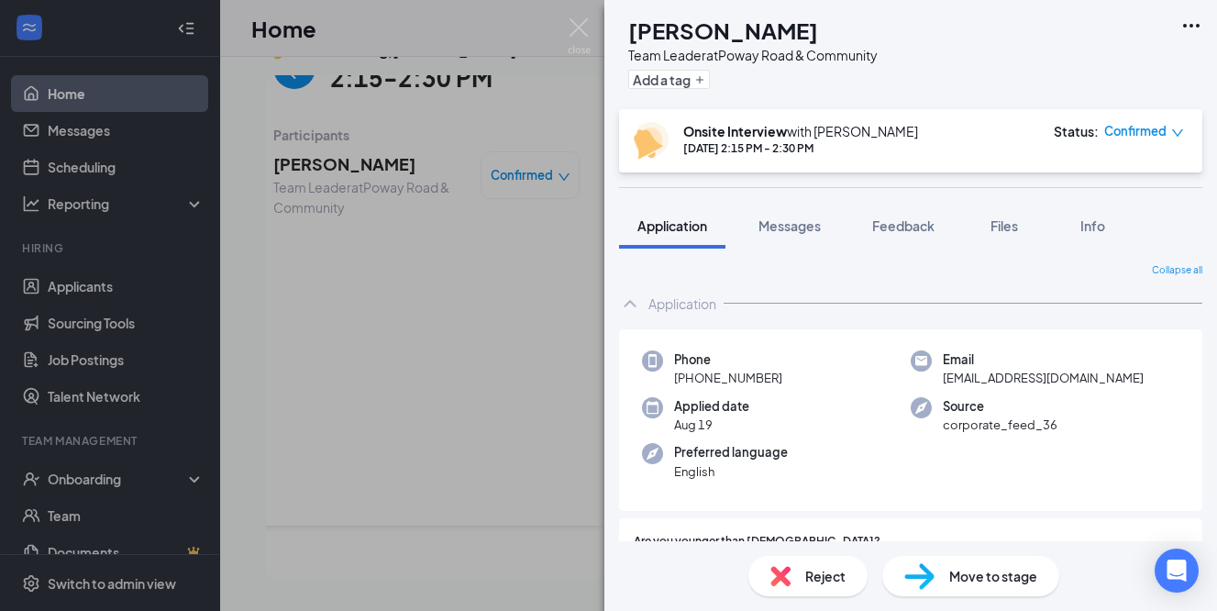
click at [397, 240] on div "HQ [PERSON_NAME] Team Leader at [GEOGRAPHIC_DATA] & Community Add a tag Onsite …" at bounding box center [608, 305] width 1217 height 611
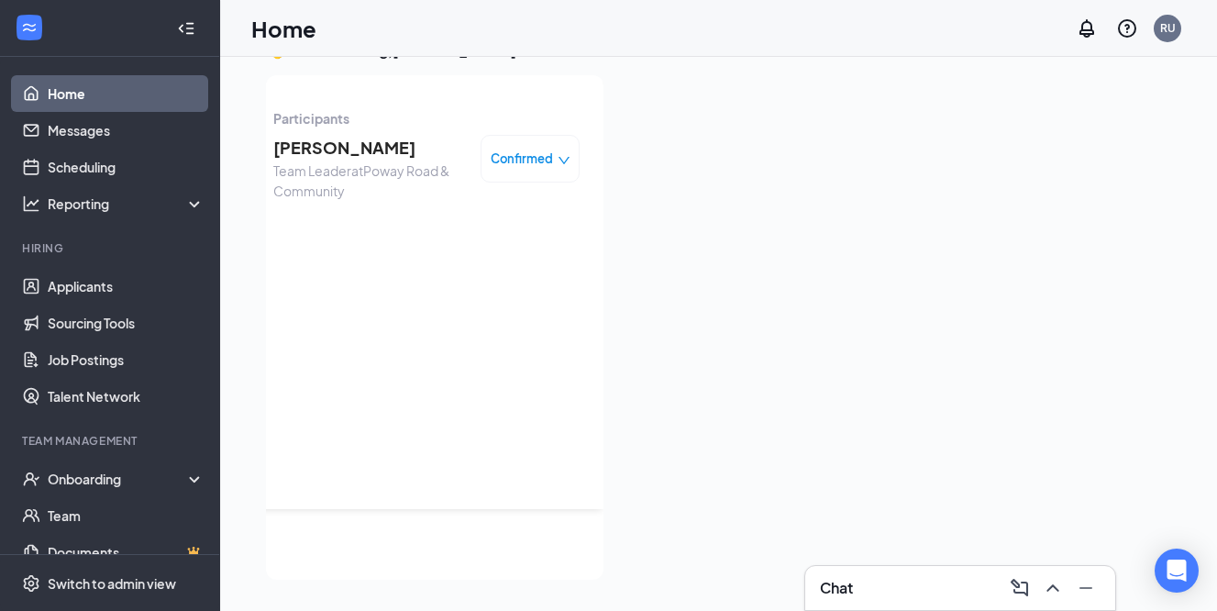
scroll to position [73, 0]
click at [433, 315] on div "[DATE] 2:15-2:30 PM Participants Hamza QADIRI Team Leader at [GEOGRAPHIC_DATA] …" at bounding box center [426, 254] width 306 height 468
click at [312, 150] on span "[PERSON_NAME]" at bounding box center [369, 145] width 193 height 26
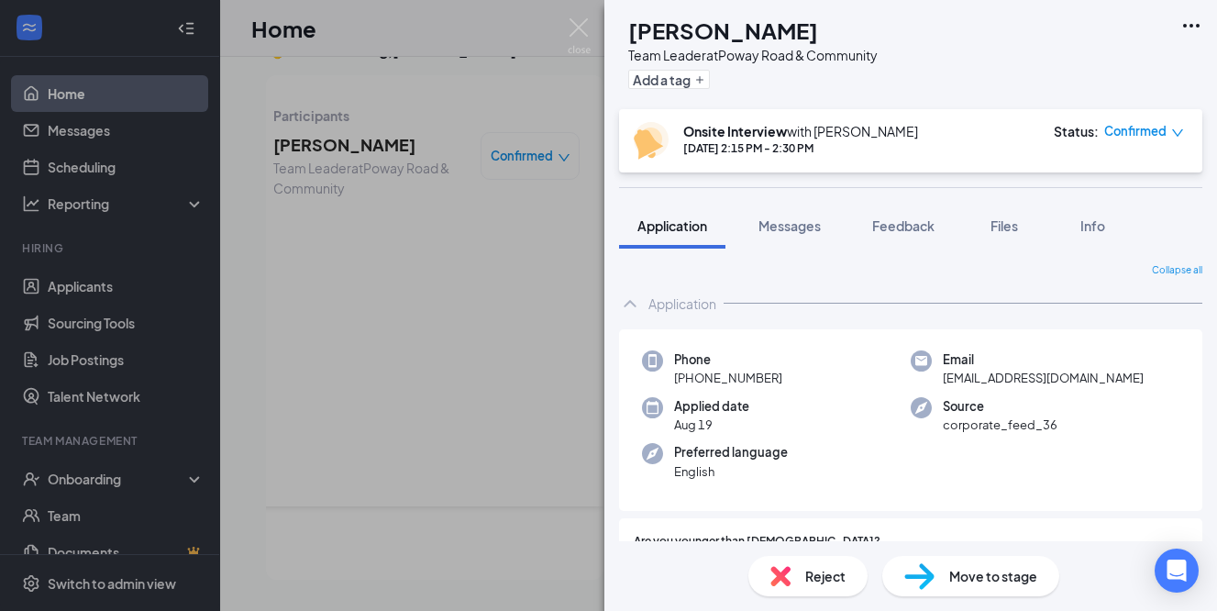
scroll to position [76, 0]
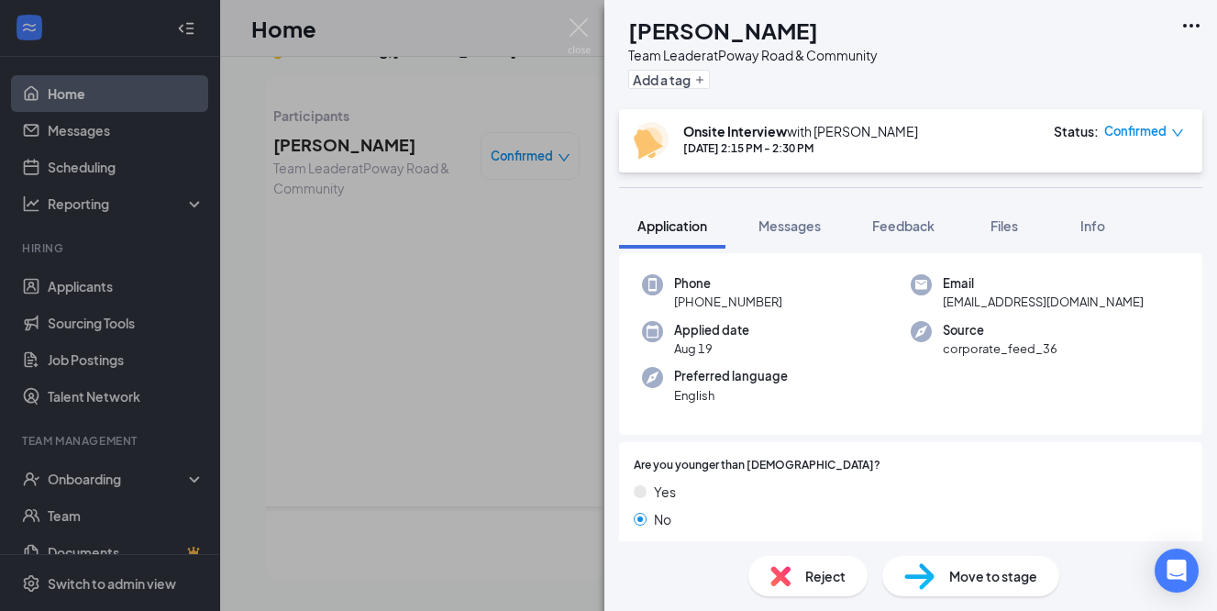
click at [518, 332] on div "HQ [PERSON_NAME] Team Leader at [GEOGRAPHIC_DATA] & Community Add a tag Onsite …" at bounding box center [608, 305] width 1217 height 611
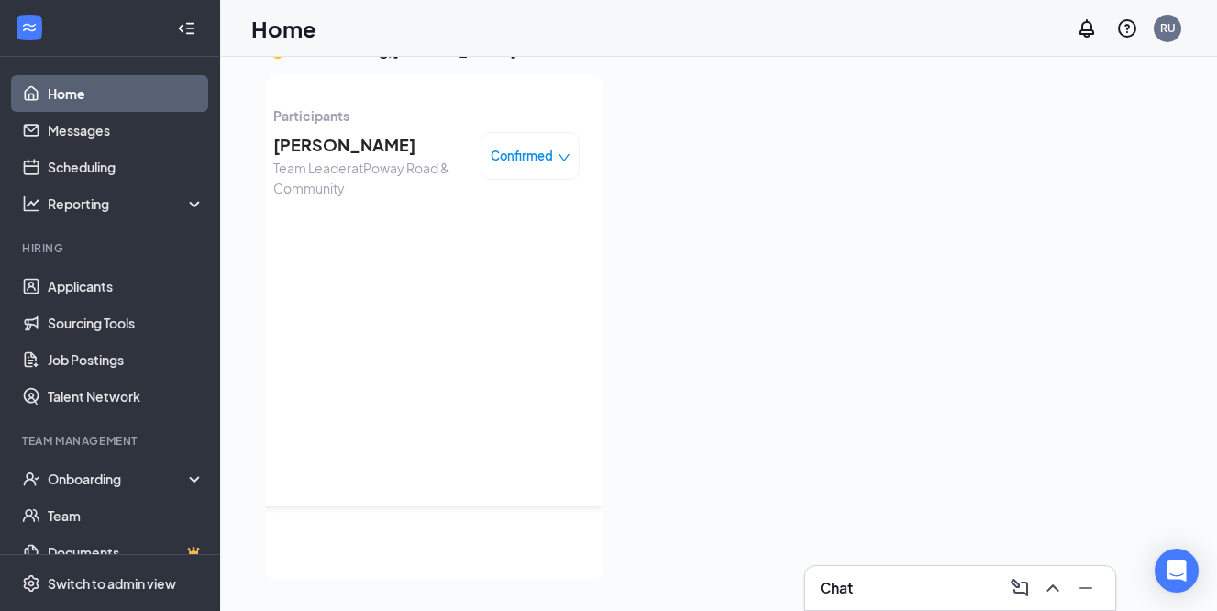
click at [749, 282] on div at bounding box center [894, 321] width 553 height 493
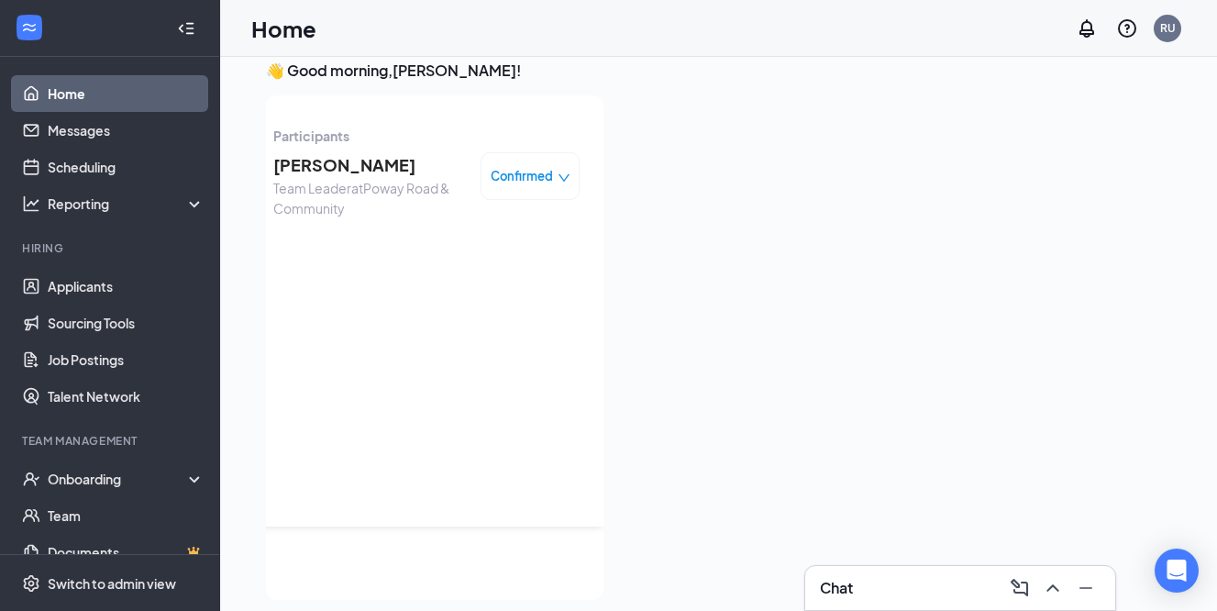
click at [340, 162] on span "[PERSON_NAME]" at bounding box center [369, 165] width 193 height 26
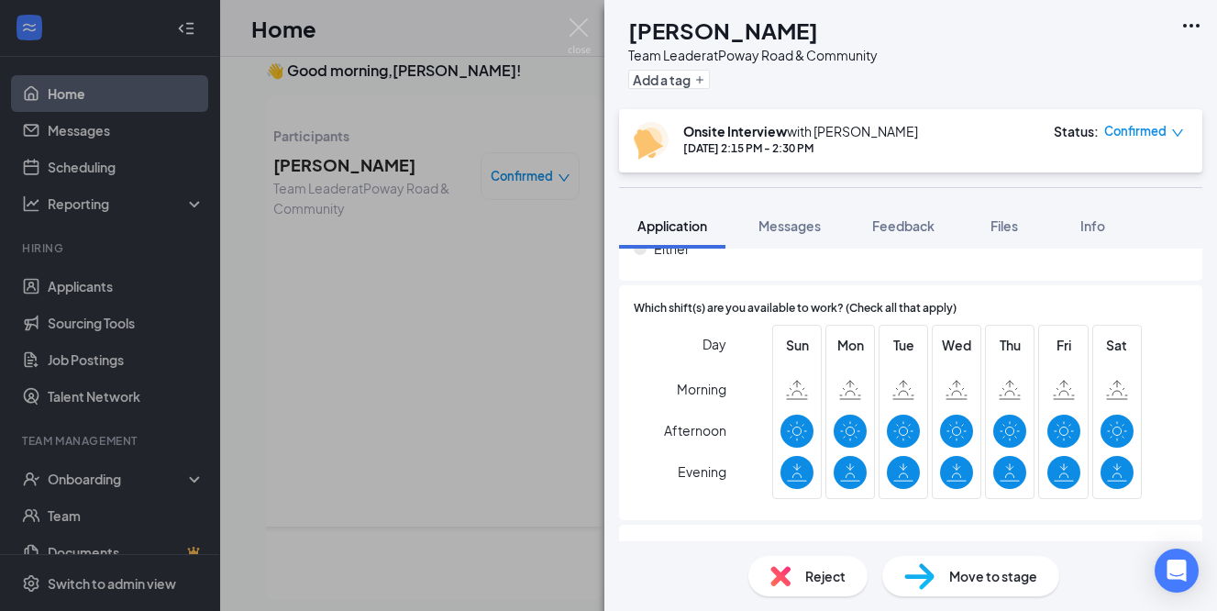
scroll to position [1268, 0]
click at [578, 35] on img at bounding box center [579, 36] width 23 height 36
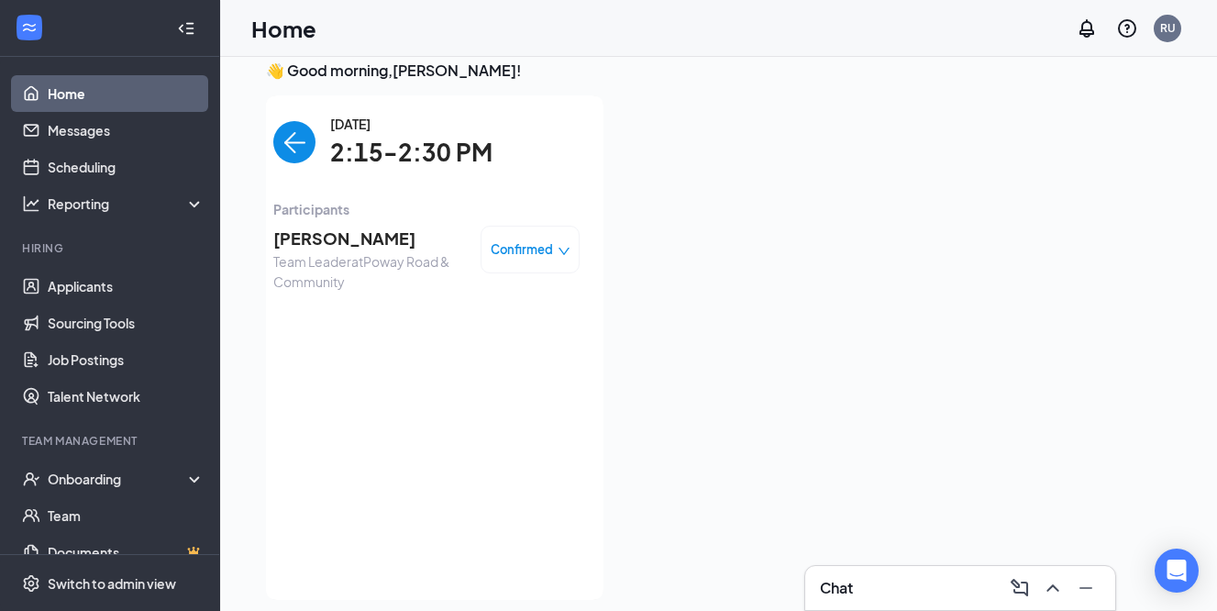
click at [442, 360] on div "[DATE] 2:15-2:30 PM Participants Hamza QADIRI Team Leader at [GEOGRAPHIC_DATA] …" at bounding box center [426, 348] width 306 height 468
